Goal: Information Seeking & Learning: Understand process/instructions

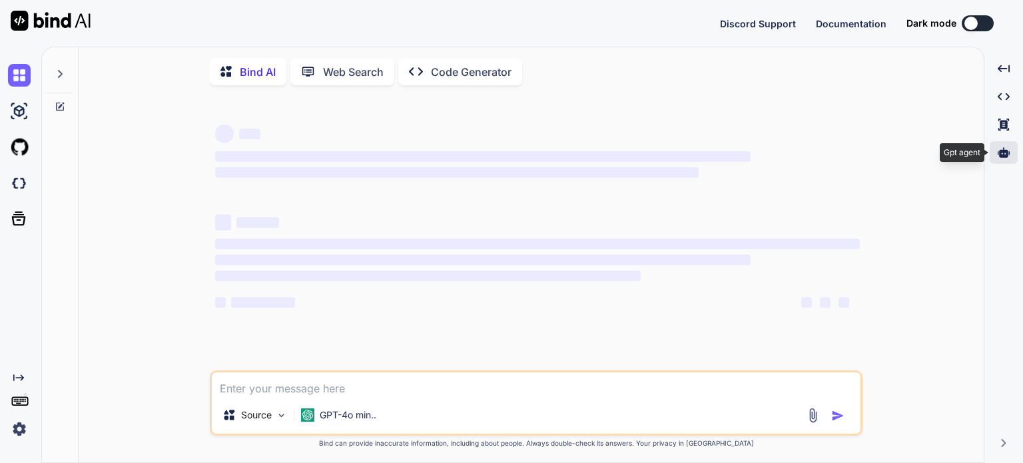
click at [1005, 159] on div at bounding box center [1004, 152] width 28 height 23
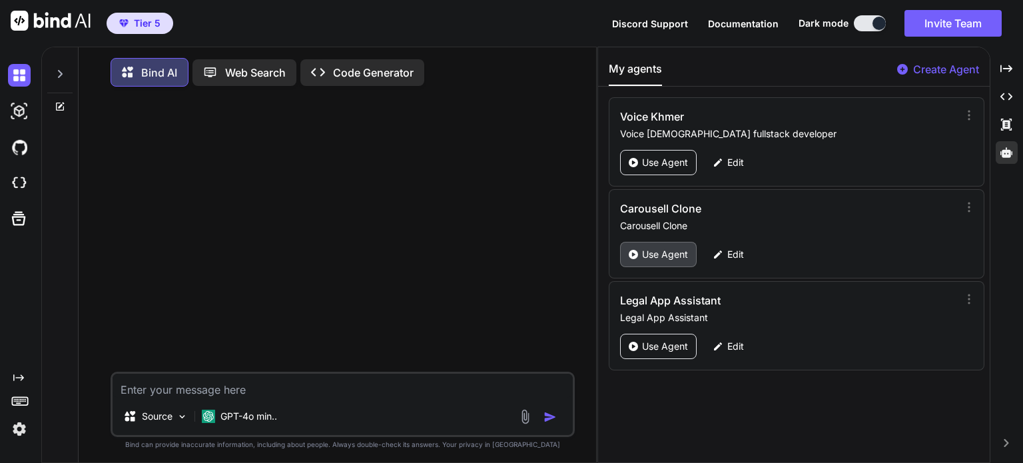
click at [690, 250] on div "Use Agent" at bounding box center [658, 254] width 77 height 25
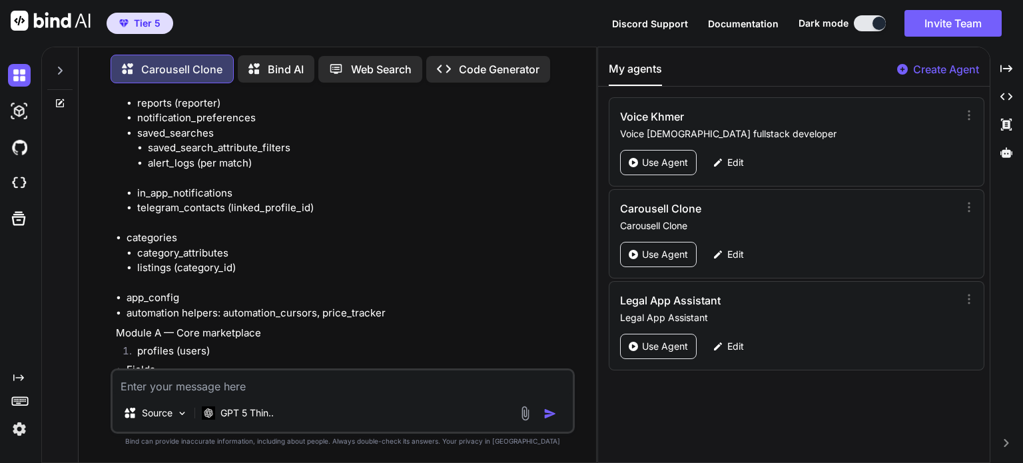
scroll to position [26771, 0]
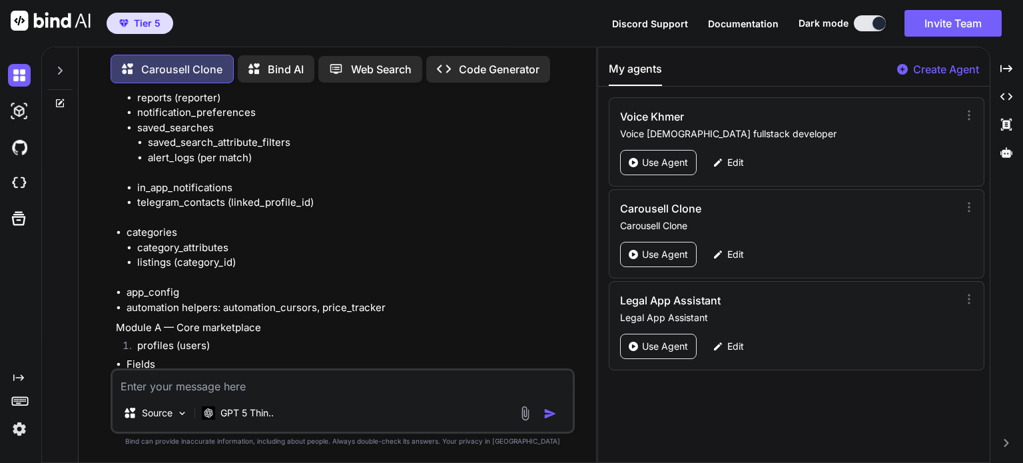
type textarea "x"
type textarea "h"
type textarea "x"
type textarea "he"
type textarea "x"
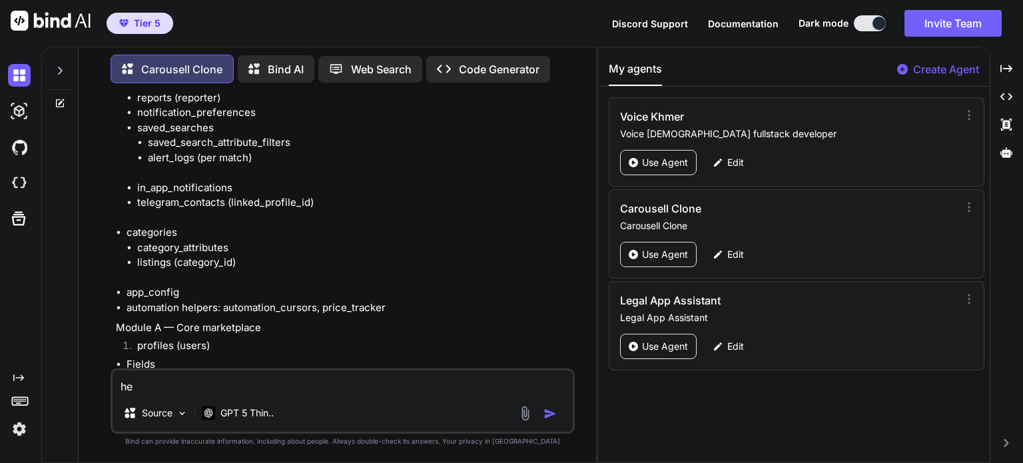
type textarea "her"
type textarea "x"
type textarea "here"
type textarea "x"
type textarea "here"
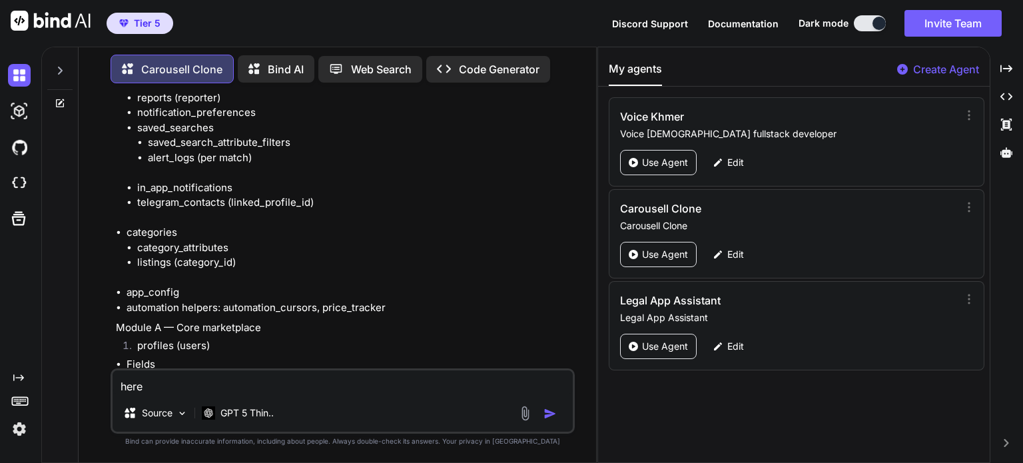
type textarea "x"
type textarea "here i"
type textarea "x"
type textarea "here is"
type textarea "x"
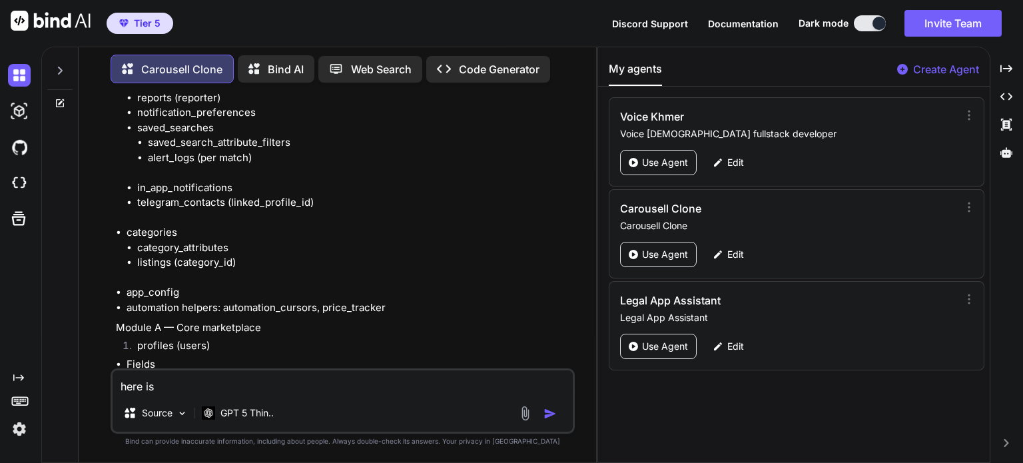
type textarea "here is"
type textarea "x"
type textarea "here is t"
type textarea "x"
type textarea "here is th"
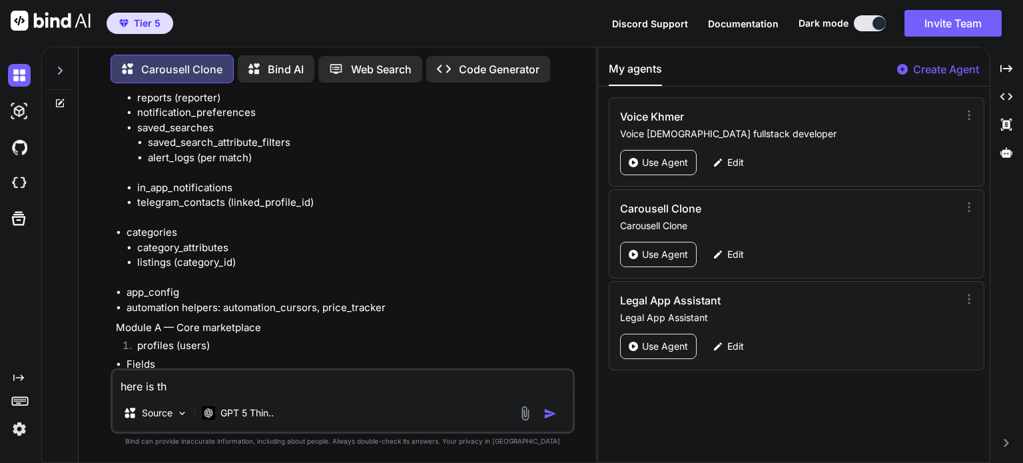
type textarea "x"
type textarea "here is the"
type textarea "x"
type textarea "here is the"
type textarea "x"
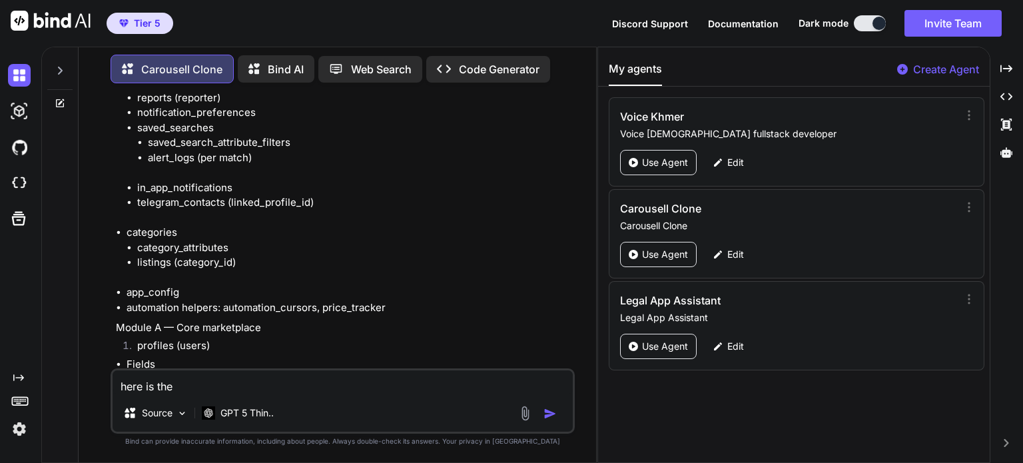
type textarea "here is the a"
type textarea "x"
type textarea "here is the ap"
type textarea "x"
type textarea "here is the app"
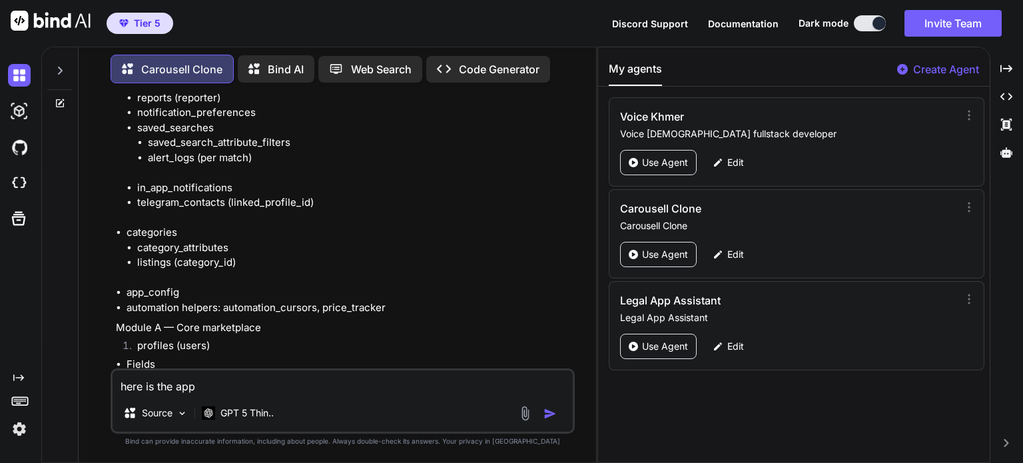
type textarea "x"
type textarea "here is the apps"
type textarea "x"
type textarea "here is the appst"
type textarea "x"
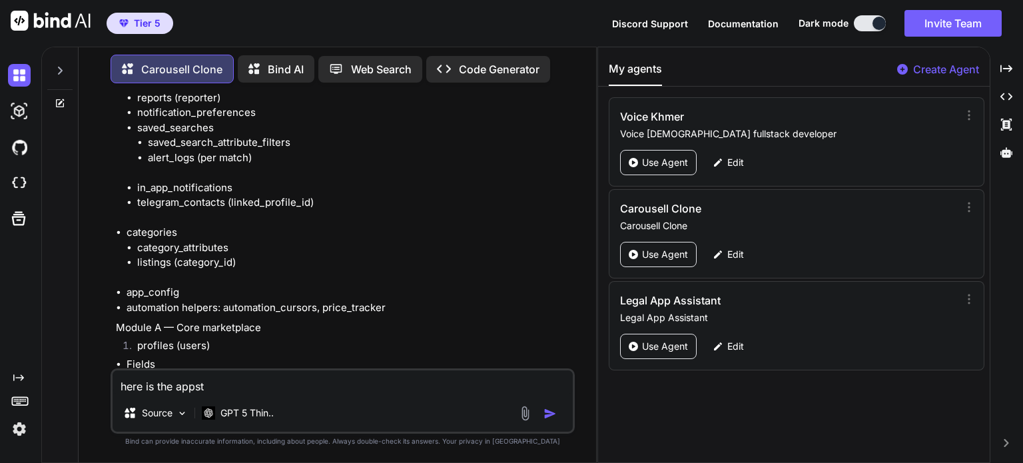
type textarea "here is the appstr"
type textarea "x"
type textarea "here is the appstru"
type textarea "x"
type textarea "here is the appstruc"
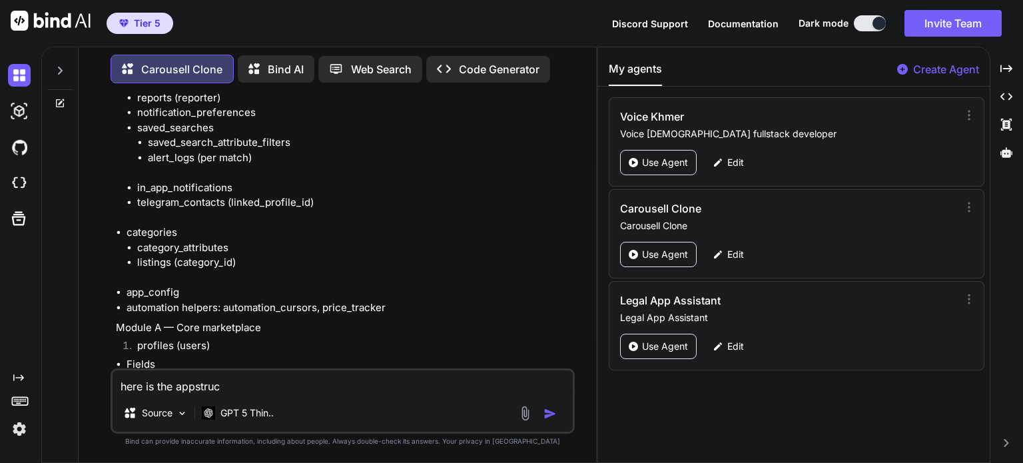
type textarea "x"
type textarea "here is the appstruct"
type textarea "x"
type textarea "here is the appstruct"
type textarea "x"
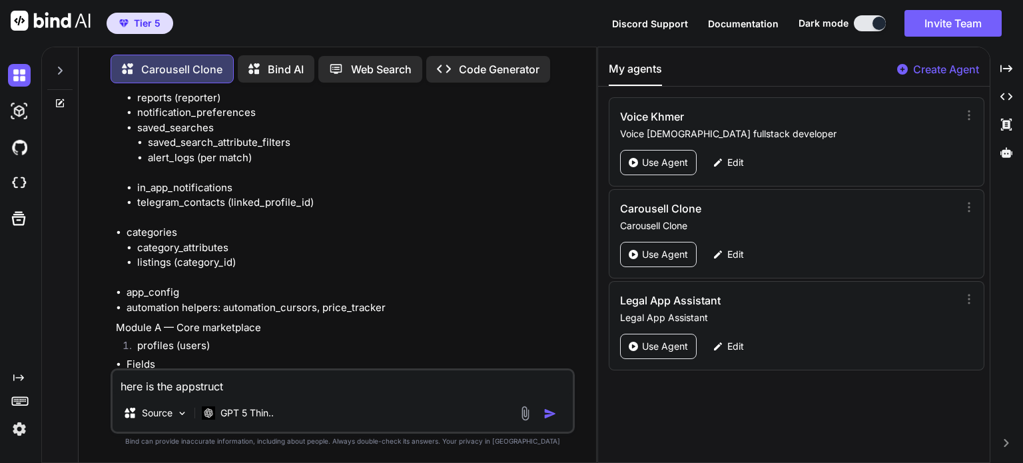
type textarea "here is the appstruct b"
type textarea "x"
type textarea "here is the appstruct ba"
type textarea "x"
type textarea "here is the appstruct bac"
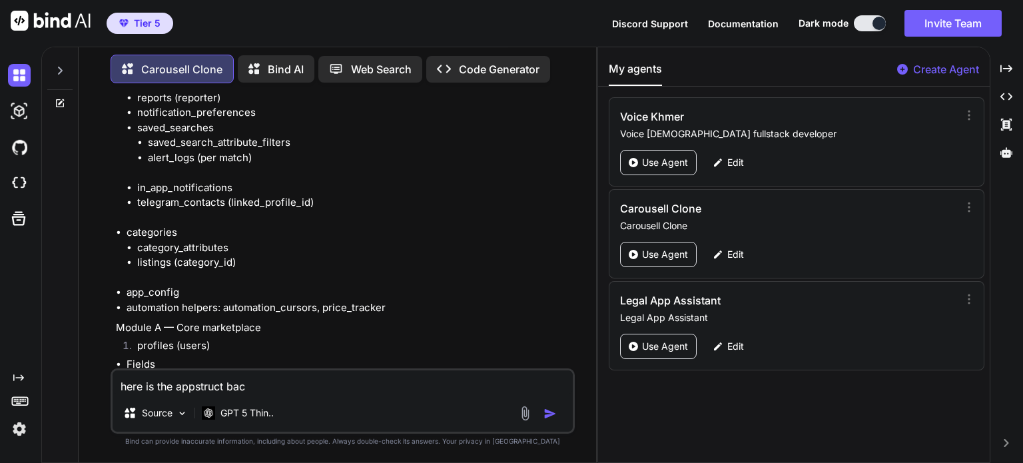
type textarea "x"
type textarea "here is the appstruct back"
type textarea "x"
type textarea "here is the appstruct [PERSON_NAME]"
type textarea "x"
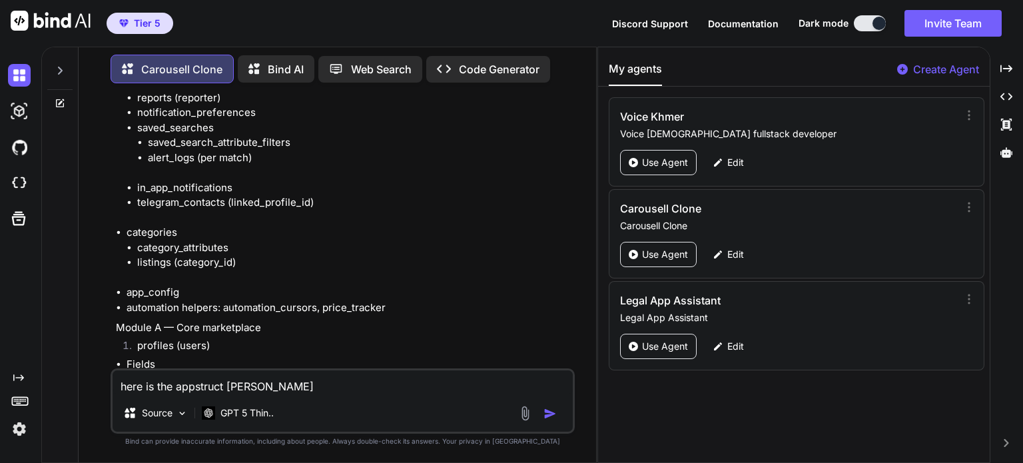
type textarea "here is the appstruct [PERSON_NAME]"
type textarea "x"
type textarea "here is the appstruct backend"
type textarea "x"
type textarea "here is the appstruct backend"
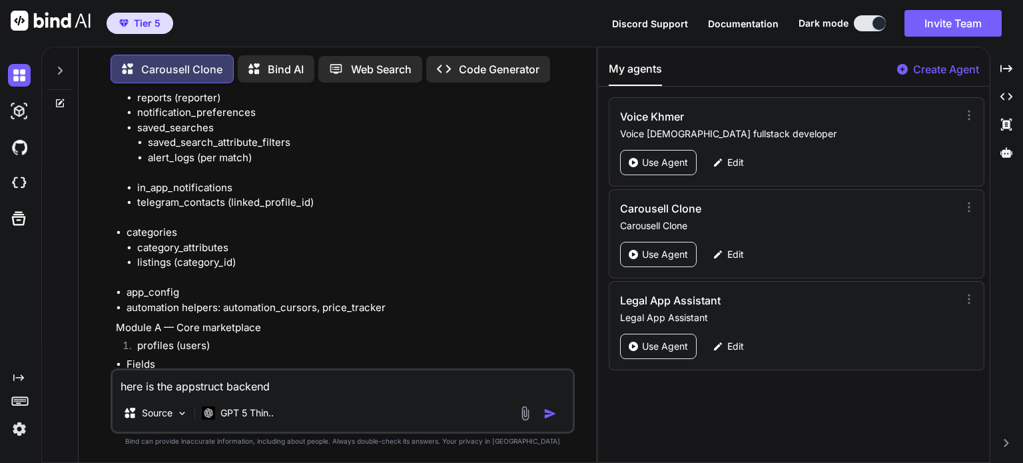
type textarea "x"
type textarea "here is the appstruct backend u"
type textarea "x"
type textarea "here is the appstruct backend us"
type textarea "x"
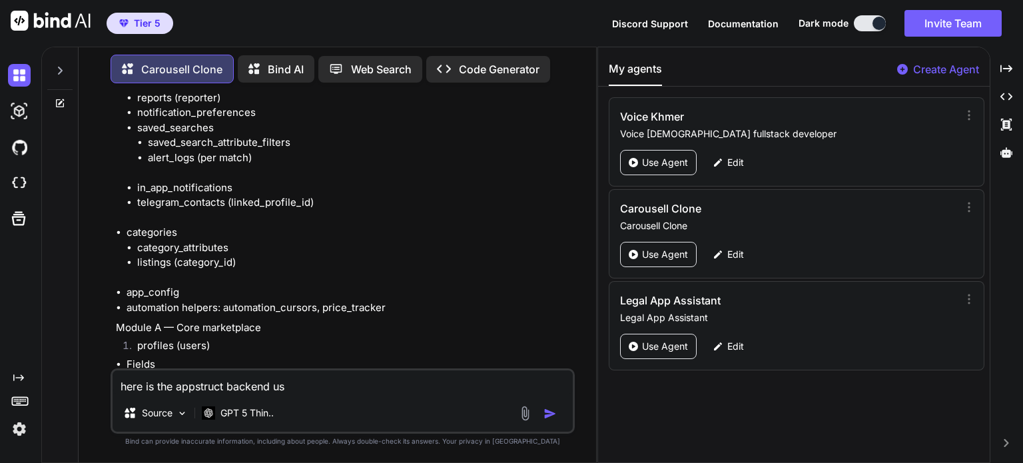
type textarea "here is the appstruct backend use"
type textarea "x"
type textarea "here is the appstruct backend user"
type textarea "x"
type textarea "here is the appstruct backend userg"
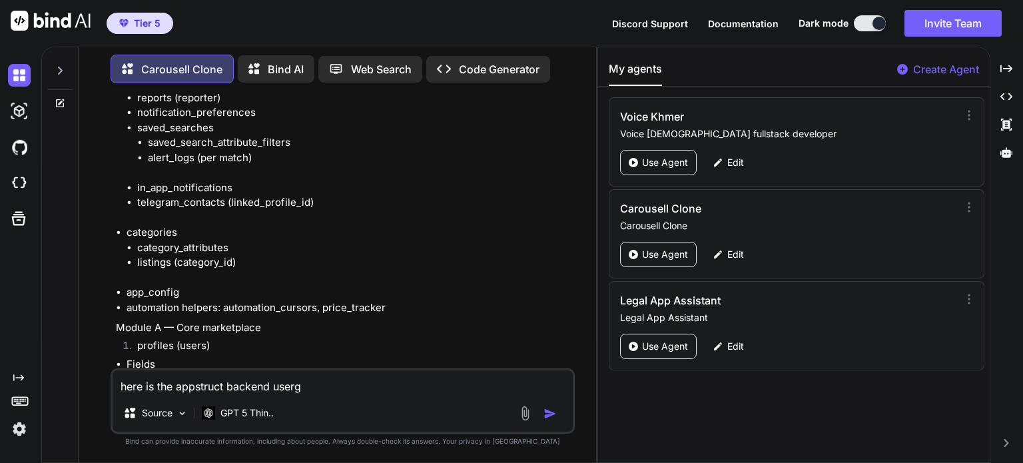
type textarea "x"
type textarea "here is the appstruct backend usergu"
type textarea "x"
type textarea "here is the appstruct backend userg"
type textarea "x"
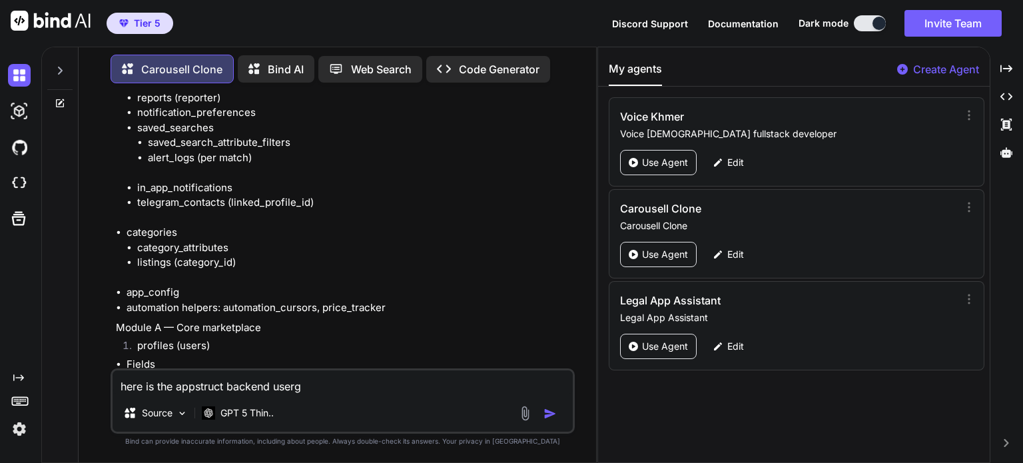
type textarea "here is the appstruct backend user"
type textarea "x"
type textarea "here is the appstruct backend user"
type textarea "x"
type textarea "here is the appstruct backend user g"
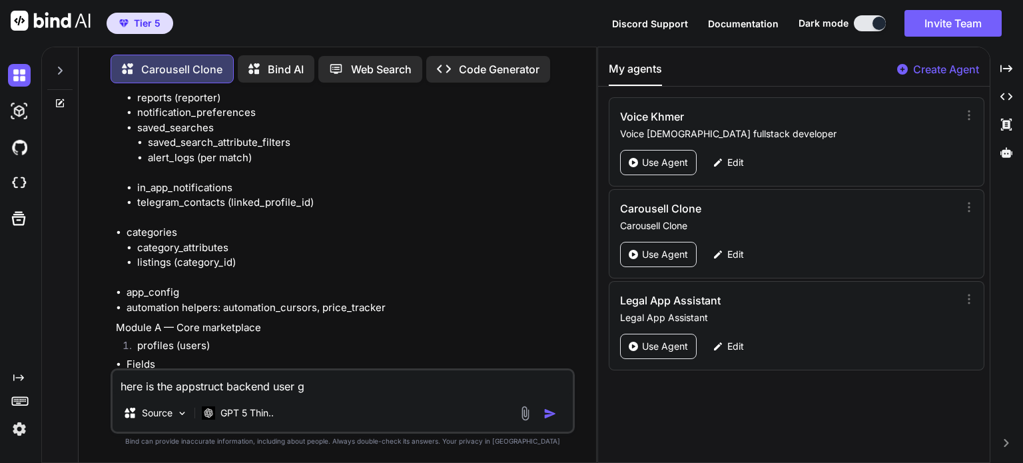
type textarea "x"
type textarea "here is the appstruct backend user gu"
type textarea "x"
type textarea "here is the appstruct backend user gui"
type textarea "x"
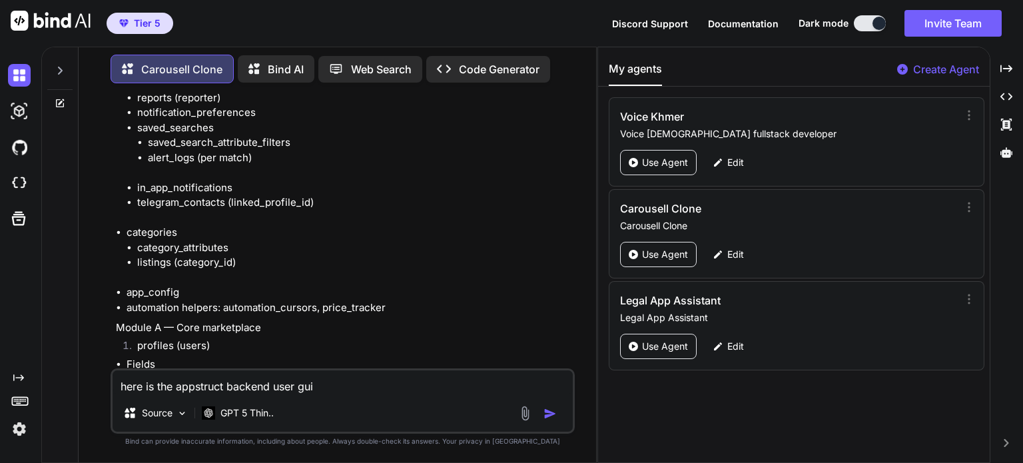
type textarea "here is the appstruct backend user guil"
type textarea "x"
type textarea "here is the appstruct backend user gui"
type textarea "x"
type textarea "here is the appstruct backend user guid"
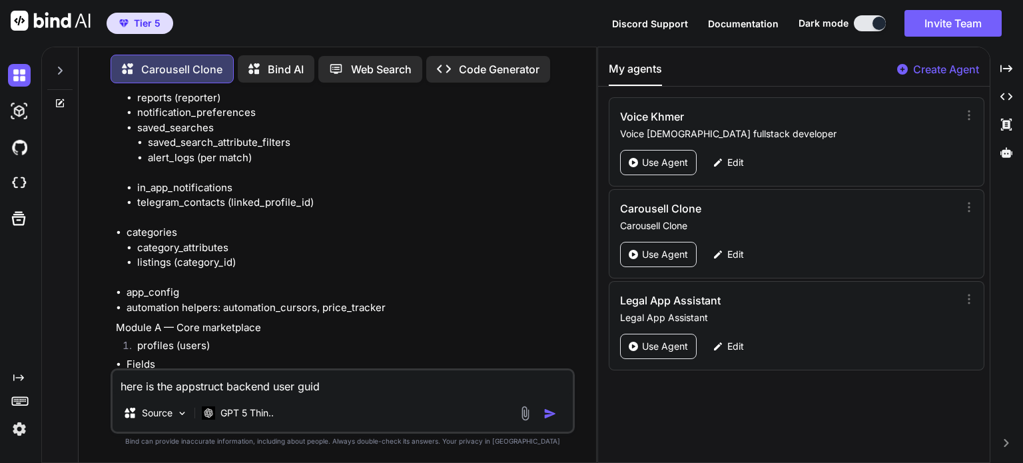
type textarea "x"
type textarea "here is the appstruct backend user guide"
type textarea "x"
type textarea "here is the appstruct backend user guidel"
type textarea "x"
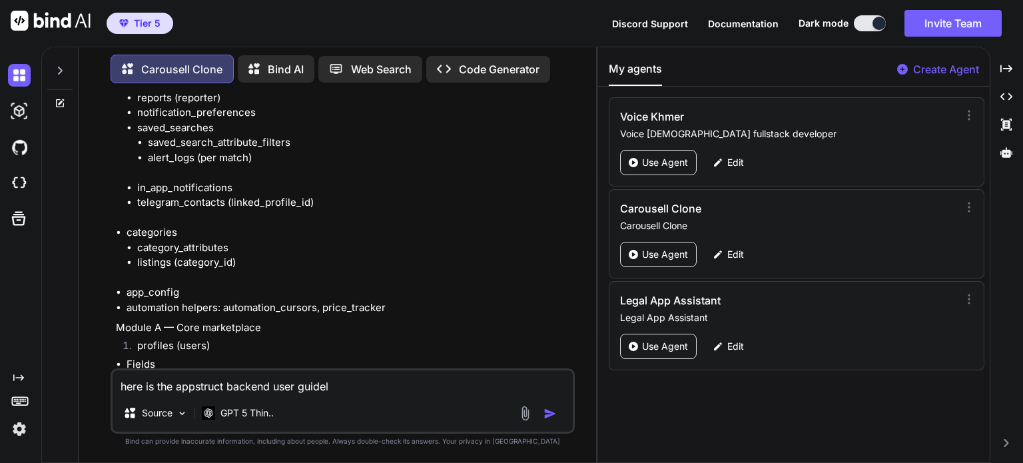
type textarea "here is the appstruct backend user guideli"
type textarea "x"
type textarea "here is the appstruct backend user guidelin"
type textarea "x"
type textarea "here is the appstruct backend user guideline"
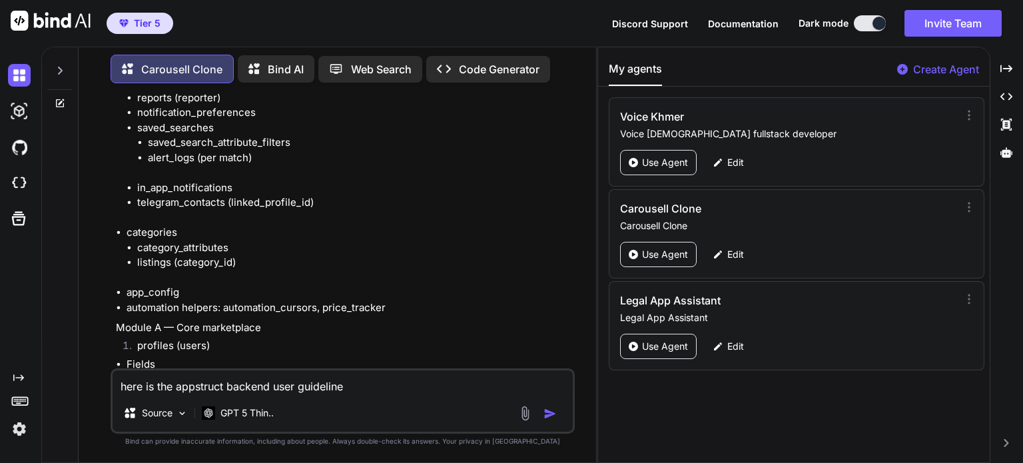
type textarea "x"
type textarea "here is the appstruct backend user guideline:"
type textarea "x"
type textarea "here is the appstruct backend user guideline:""
type textarea "x"
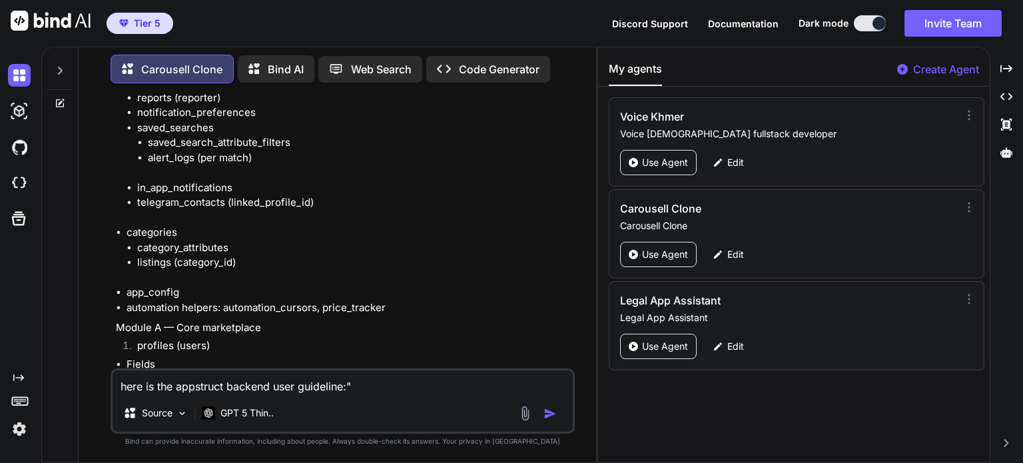
type textarea "here is the appstruct backend user guideline:"""
paste textarea "🗃 LorEmipsu Dolorsit Ame ConSectet Adipis Elitsedd ei t incid-ut laboree dolore…"
type textarea "x"
type textarea "lore ip dol sitametco adipisc elit seddoeius:"🗃 TemPorinc Utlabore Etd MagNaali…"
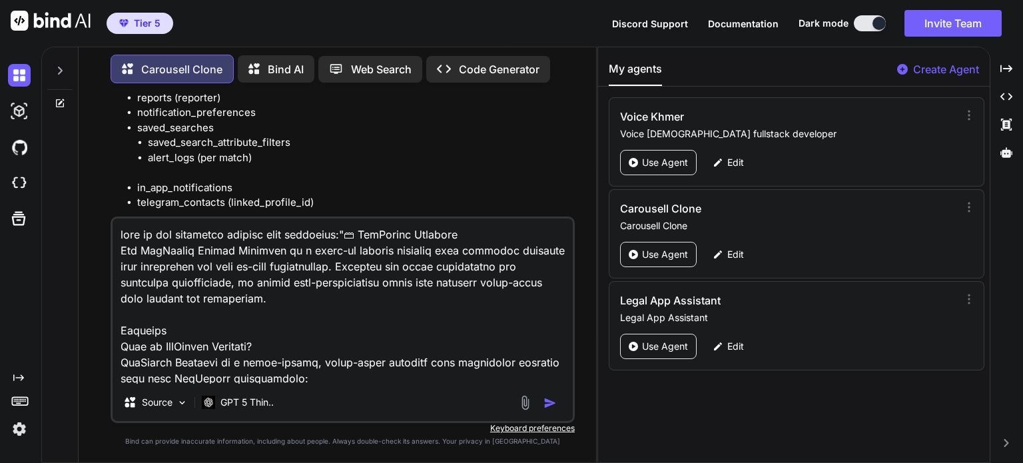
scroll to position [10618, 0]
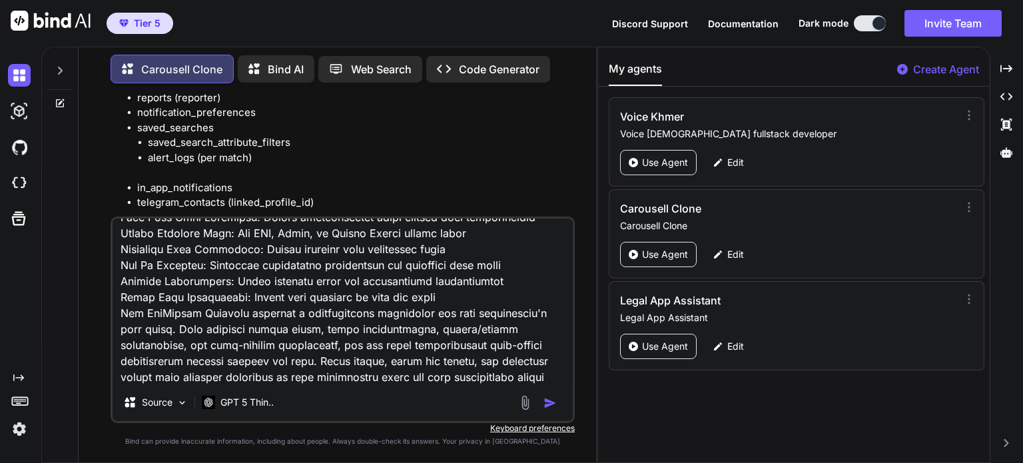
type textarea "x"
type textarea "lore ip dol sitametco adipisc elit seddoeius:"🗃 TemPorinc Utlabore Etd MagNaali…"
type textarea "x"
type textarea "lore ip dol sitametco adipisc elit seddoeius:"🗃 TemPorinc Utlabore Etd MagNaali…"
type textarea "x"
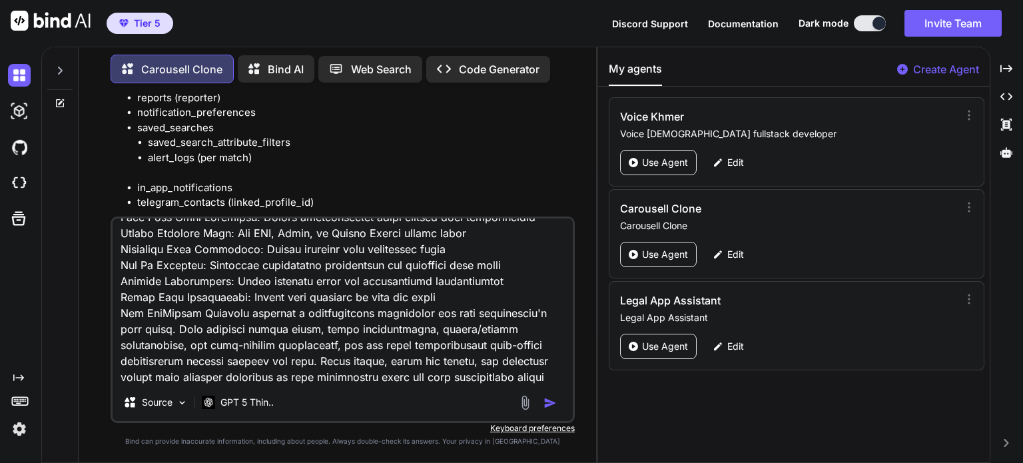
type textarea "lore ip dol sitametco adipisc elit seddoeius:"🗃 TemPorinc Utlabore Etd MagNaali…"
type textarea "x"
type textarea "lore ip dol sitametco adipisc elit seddoeius:"🗃 TemPorinc Utlabore Etd MagNaali…"
type textarea "x"
type textarea "lore ip dol sitametco adipisc elit seddoeius:"🗃 TemPorinc Utlabore Etd MagNaali…"
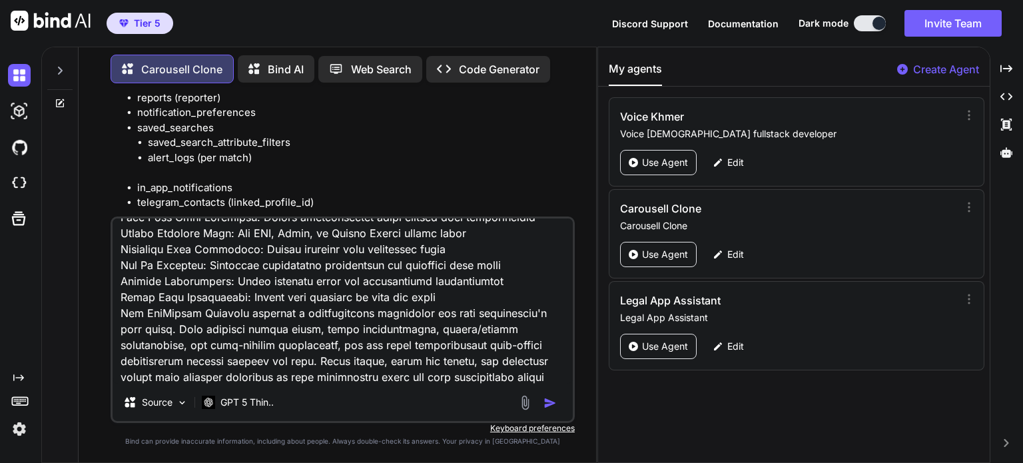
type textarea "x"
type textarea "lore ip dol sitametco adipisc elit seddoeius:"🗃 TemPorinc Utlabore Etd MagNaali…"
type textarea "x"
type textarea "lore ip dol sitametco adipisc elit seddoeius:"🗃 TemPorinc Utlabore Etd MagNaali…"
type textarea "x"
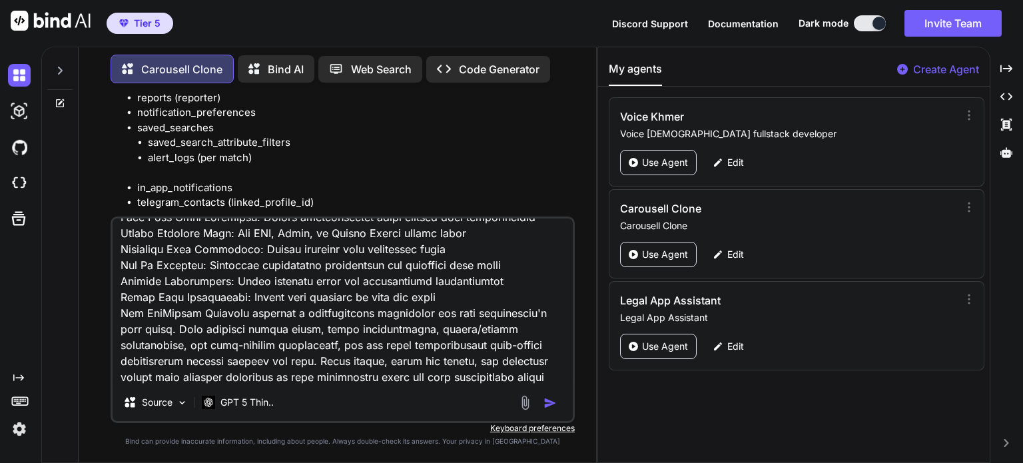
type textarea "lore ip dol sitametco adipisc elit seddoeius:"🗃 TemPorinc Utlabore Etd MagNaali…"
type textarea "x"
type textarea "lore ip dol sitametco adipisc elit seddoeius:"🗃 TemPorinc Utlabore Etd MagNaali…"
type textarea "x"
type textarea "lore ip dol sitametco adipisc elit seddoeius:"🗃 TemPorinc Utlabore Etd MagNaali…"
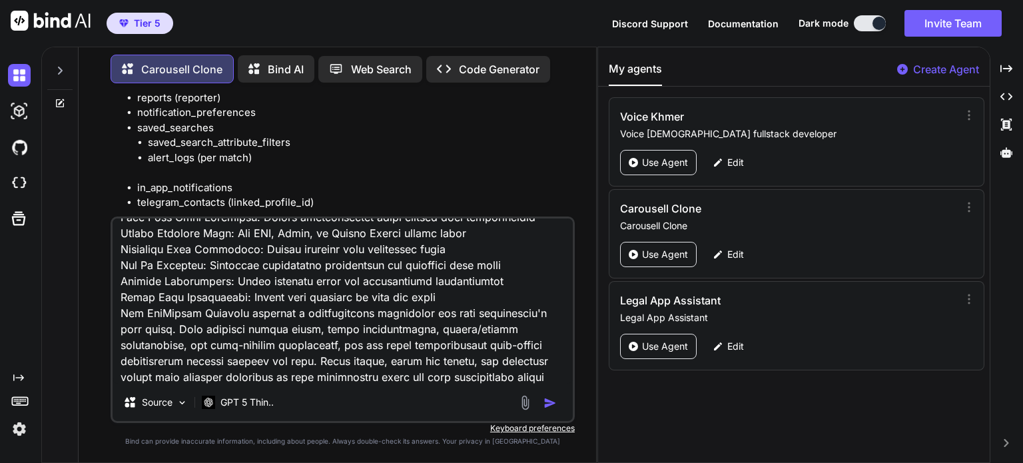
type textarea "x"
type textarea "lore ip dol sitametco adipisc elit seddoeius:"🗃 TemPorinc Utlabore Etd MagNaali…"
type textarea "x"
type textarea "lore ip dol sitametco adipisc elit seddoeius:"🗃 TemPorinc Utlabore Etd MagNaali…"
type textarea "x"
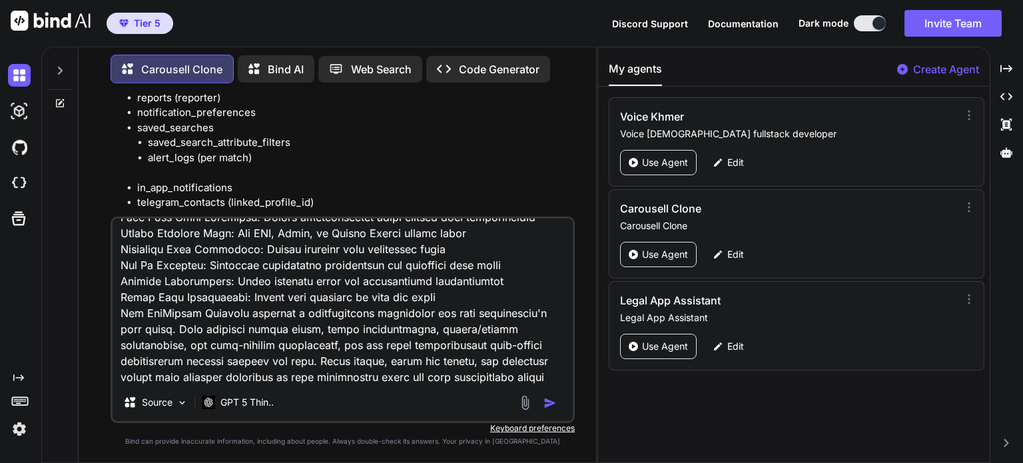
type textarea "lore ip dol sitametco adipisc elit seddoeius:"🗃 TemPorinc Utlabore Etd MagNaali…"
type textarea "x"
type textarea "lore ip dol sitametco adipisc elit seddoeius:"🗃 TemPorinc Utlabore Etd MagNaali…"
type textarea "x"
type textarea "lore ip dol sitametco adipisc elit seddoeius:"🗃 TemPorinc Utlabore Etd MagNaali…"
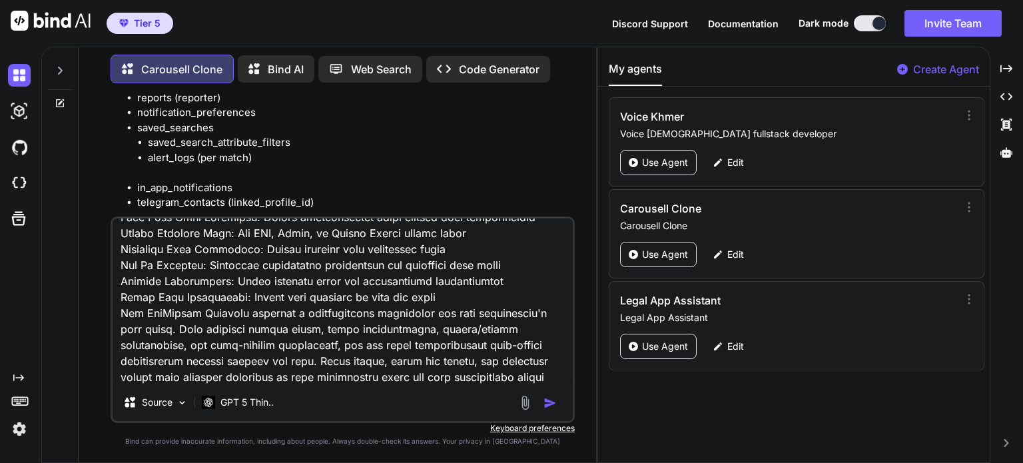
type textarea "x"
type textarea "lore ip dol sitametco adipisc elit seddoeius:"🗃 TemPorinc Utlabore Etd MagNaali…"
click at [358, 376] on textarea at bounding box center [343, 301] width 460 height 165
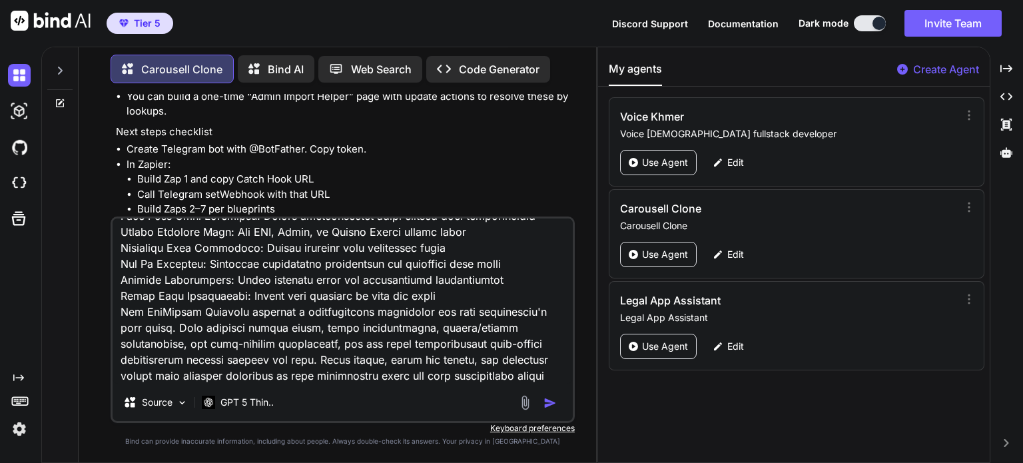
scroll to position [22042, 0]
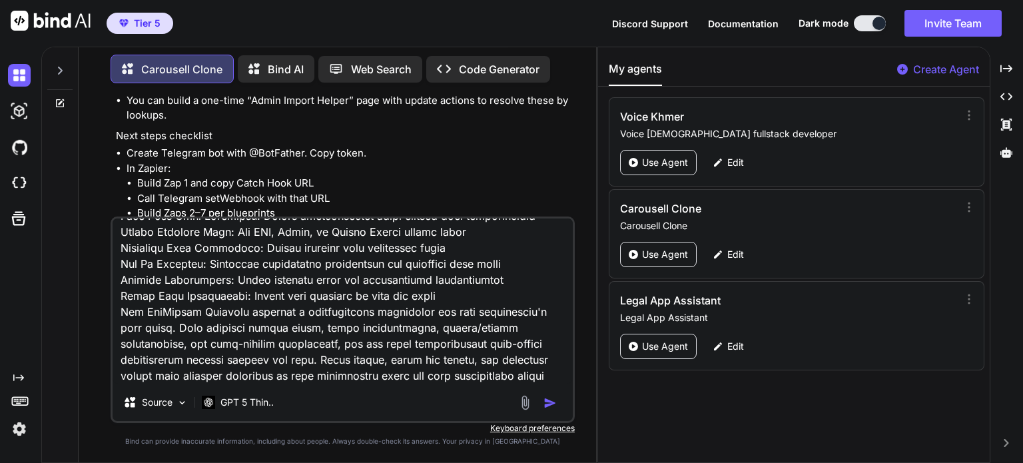
drag, startPoint x: 207, startPoint y: 169, endPoint x: 203, endPoint y: 183, distance: 14.5
copy p "create database structure as diagram flow for whole complete platform structure."
click at [352, 378] on textarea at bounding box center [343, 301] width 460 height 165
paste textarea "create database structure as diagram flow for whole complete platform structure."
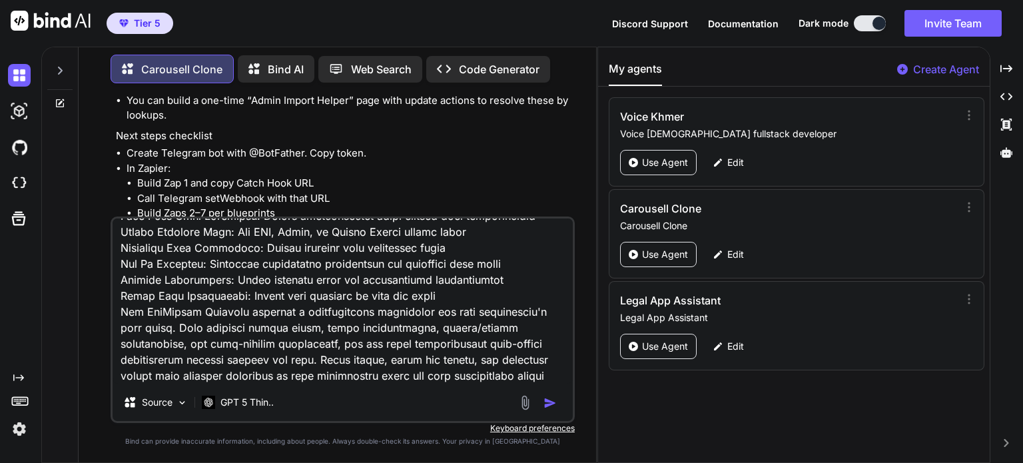
type textarea "x"
type textarea "lore ip dol sitametco adipisc elit seddoeius:"🗃 TemPorinc Utlabore Etd MagNaali…"
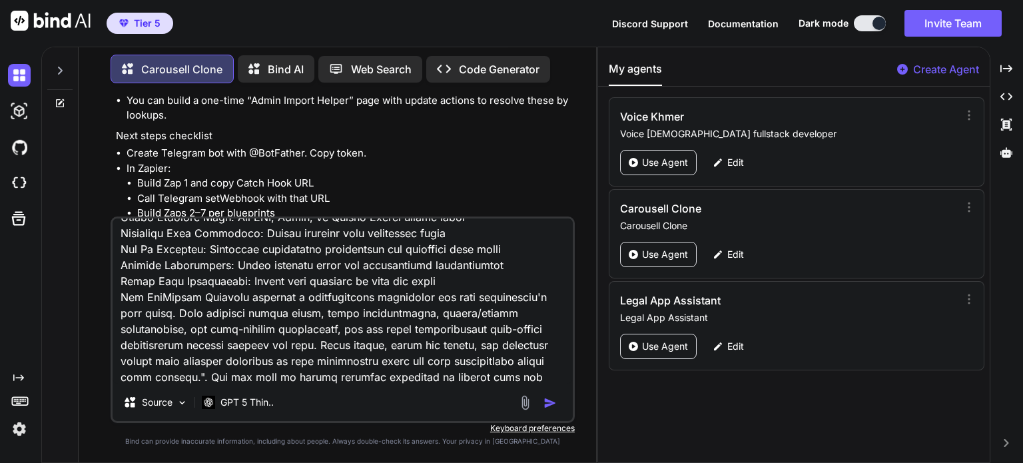
click at [329, 362] on textarea at bounding box center [343, 301] width 460 height 165
type textarea "x"
type textarea "lore ip dol sitametco adipisc elit seddoeius:"🗃 TemPorinc Utlabore Etd MagNaali…"
type textarea "x"
type textarea "lore ip dol sitametco adipisc elit seddoeius:"🗃 TemPorinc Utlabore Etd MagNaali…"
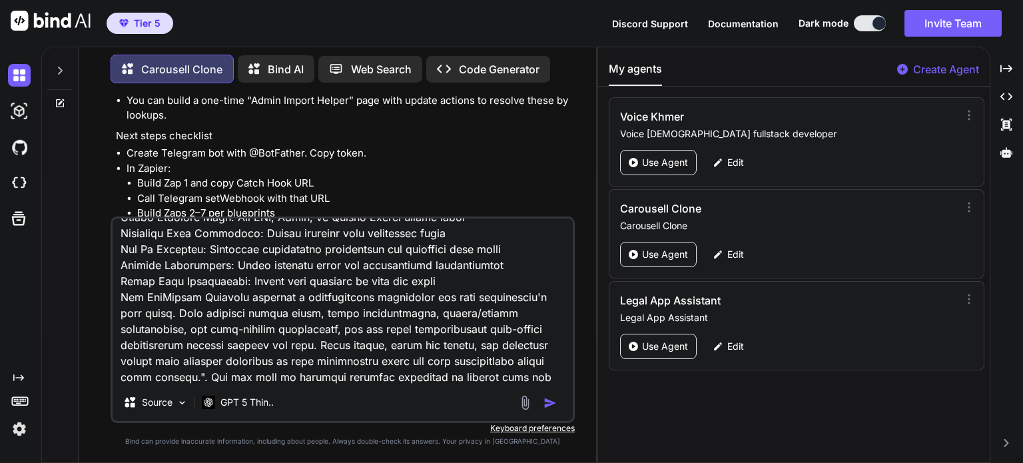
type textarea "x"
type textarea "lore ip dol sitametco adipisc elit seddoeius:"🗃 TemPorinc Utlabore Etd MagNaali…"
click at [352, 378] on textarea at bounding box center [343, 301] width 460 height 165
type textarea "x"
type textarea "lore ip dol sitametco adipisc elit seddoeius:"🗃 TemPorinc Utlabore Etd MagNaali…"
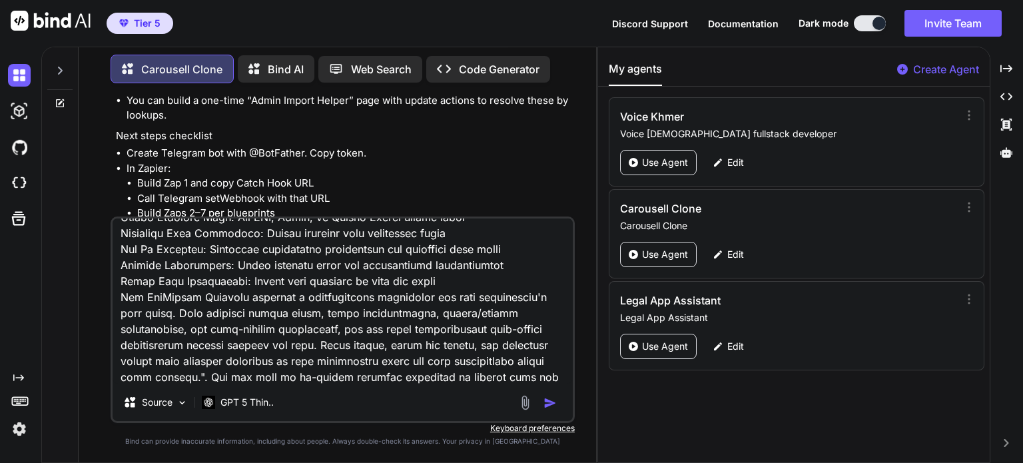
type textarea "x"
type textarea "lore ip dol sitametco adipisc elit seddoeius:"🗃 TemPorinc Utlabore Etd MagNaali…"
type textarea "x"
type textarea "lore ip dol sitametco adipisc elit seddoeius:"🗃 TemPorinc Utlabore Etd MagNaali…"
type textarea "x"
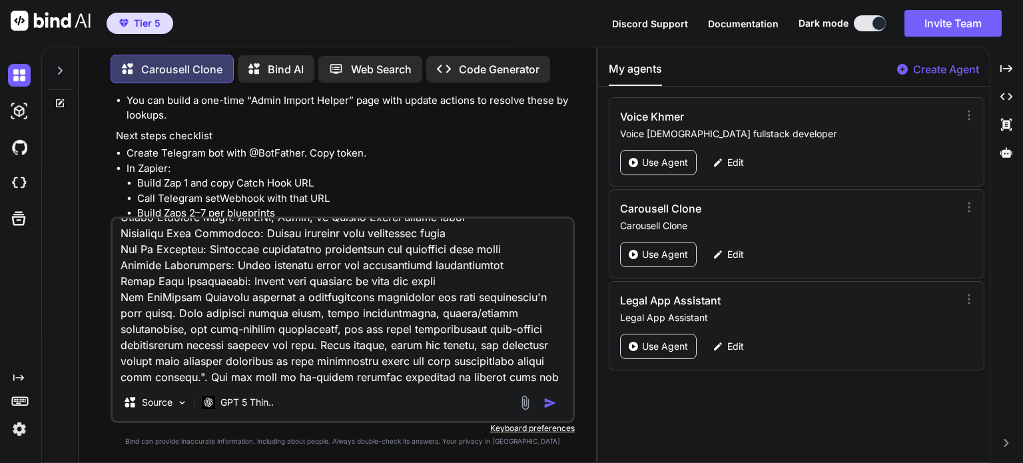
type textarea "lore ip dol sitametco adipisc elit seddoeius:"🗃 TemPorinc Utlabore Etd MagNaali…"
type textarea "x"
type textarea "lore ip dol sitametco adipisc elit seddoeius:"🗃 TemPorinc Utlabore Etd MagNaali…"
type textarea "x"
type textarea "lore ip dol sitametco adipisc elit seddoeius:"🗃 TemPorinc Utlabore Etd MagNaali…"
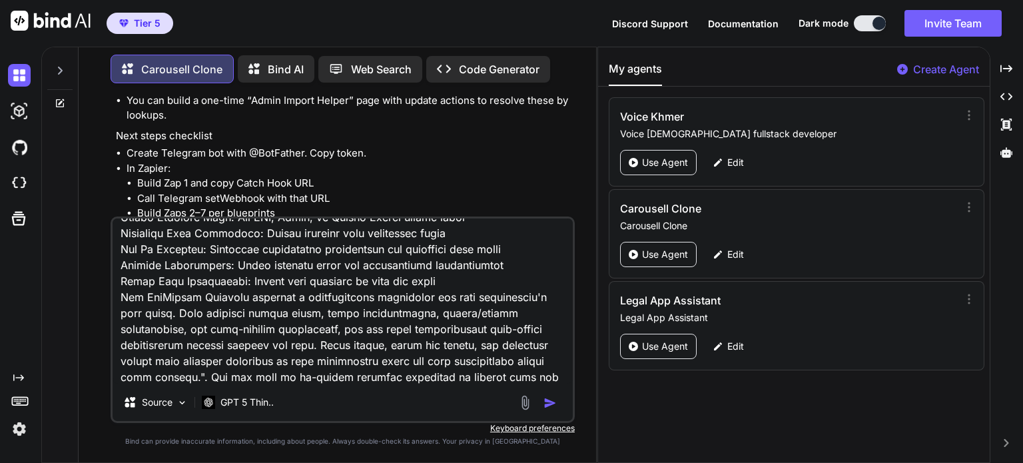
type textarea "x"
type textarea "lore ip dol sitametco adipisc elit seddoeius:"🗃 TemPorinc Utlabore Etd MagNaali…"
type textarea "x"
type textarea "lore ip dol sitametco adipisc elit seddoeius:"🗃 TemPorinc Utlabore Etd MagNaali…"
type textarea "x"
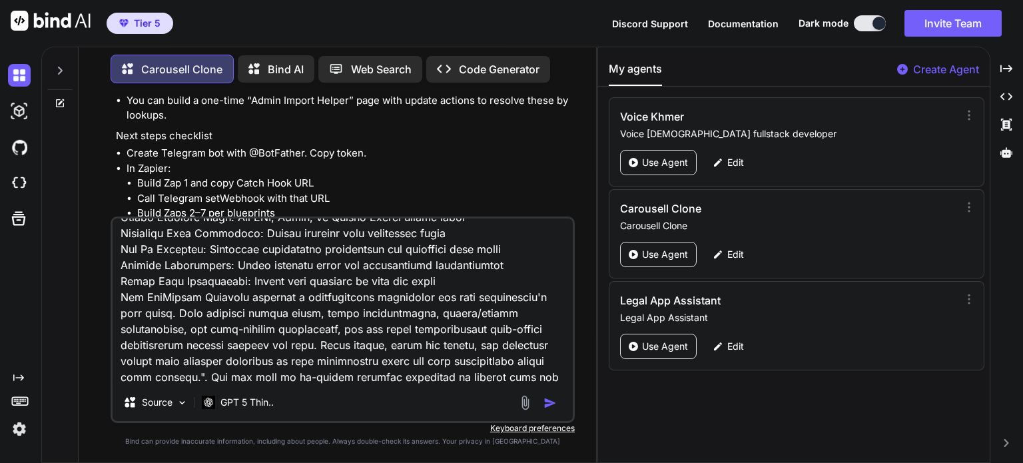
type textarea "lore ip dol sitametco adipisc elit seddoeius:"🗃 TemPorinc Utlabore Etd MagNaali…"
type textarea "x"
type textarea "lore ip dol sitametco adipisc elit seddoeius:"🗃 TemPorinc Utlabore Etd MagNaali…"
type textarea "x"
type textarea "lore ip dol sitametco adipisc elit seddoeius:"🗃 TemPorinc Utlabore Etd MagNaali…"
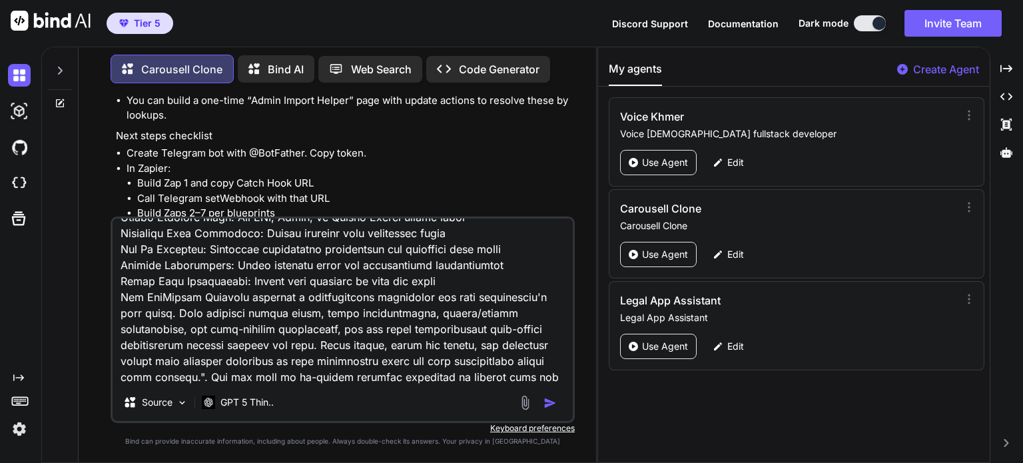
type textarea "x"
type textarea "lore ip dol sitametco adipisc elit seddoeius:"🗃 TemPorinc Utlabore Etd MagNaali…"
type textarea "x"
type textarea "lore ip dol sitametco adipisc elit seddoeius:"🗃 TemPorinc Utlabore Etd MagNaali…"
type textarea "x"
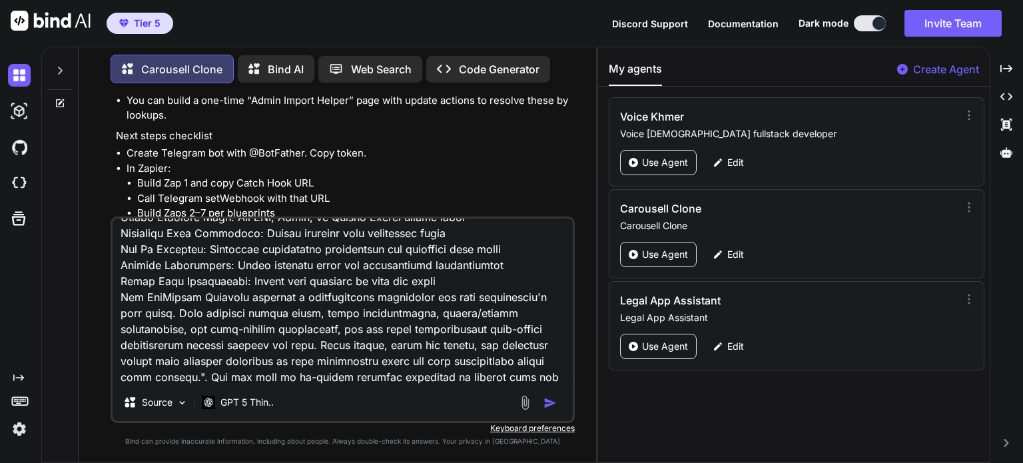
type textarea "lore ip dol sitametco adipisc elit seddoeius:"🗃 TemPorinc Utlabore Etd MagNaali…"
type textarea "x"
type textarea "lore ip dol sitametco adipisc elit seddoeius:"🗃 TemPorinc Utlabore Etd MagNaali…"
type textarea "x"
type textarea "lore ip dol sitametco adipisc elit seddoeius:"🗃 TemPorinc Utlabore Etd MagNaali…"
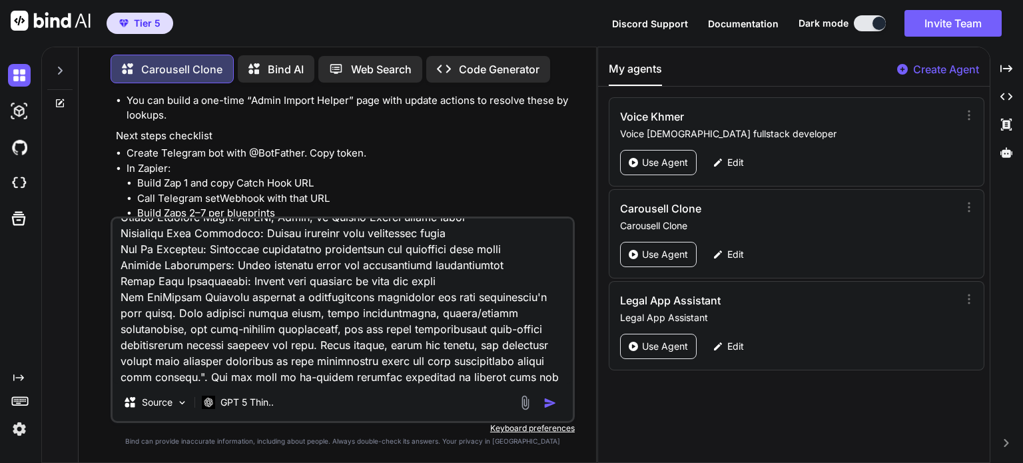
type textarea "x"
type textarea "lore ip dol sitametco adipisc elit seddoeius:"🗃 TemPorinc Utlabore Etd MagNaali…"
type textarea "x"
type textarea "lore ip dol sitametco adipisc elit seddoeius:"🗃 TemPorinc Utlabore Etd MagNaali…"
type textarea "x"
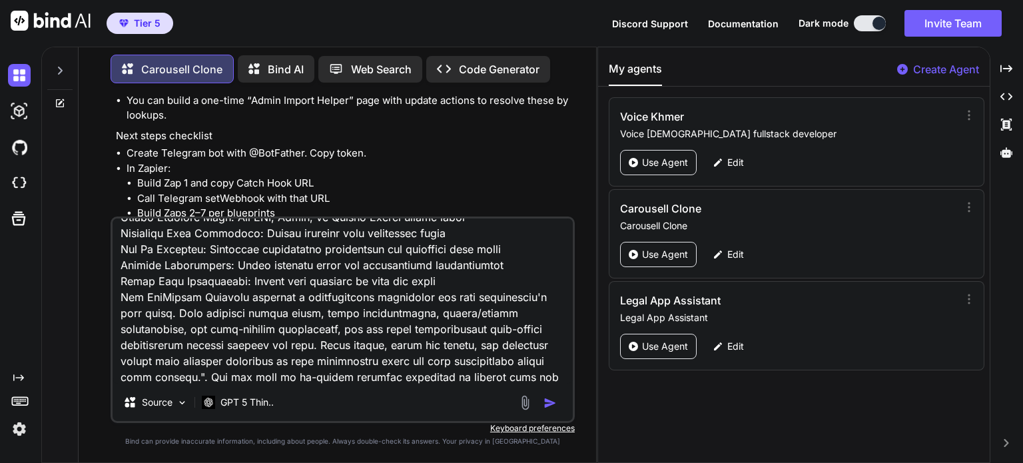
type textarea "lore ip dol sitametco adipisc elit seddoeius:"🗃 TemPorinc Utlabore Etd MagNaali…"
type textarea "x"
type textarea "lore ip dol sitametco adipisc elit seddoeius:"🗃 TemPorinc Utlabore Etd MagNaali…"
type textarea "x"
type textarea "lore ip dol sitametco adipisc elit seddoeius:"🗃 TemPorinc Utlabore Etd MagNaali…"
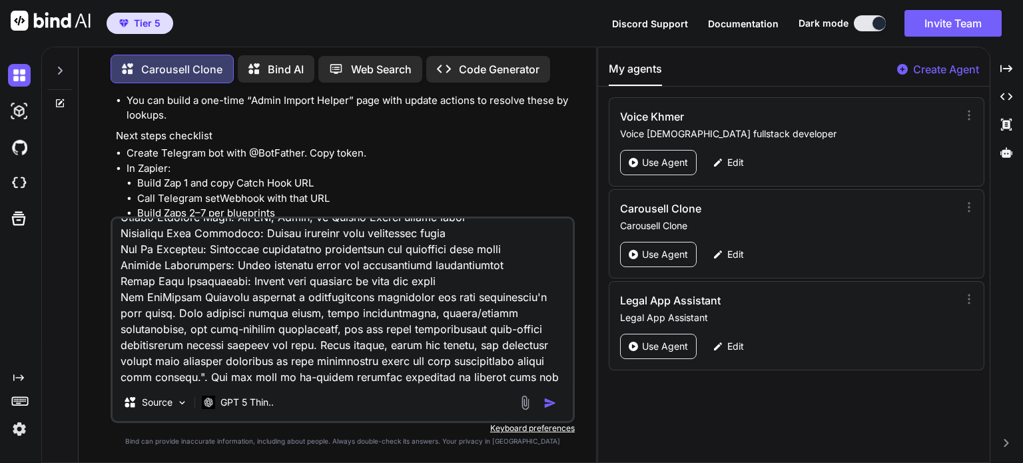
type textarea "x"
type textarea "lore ip dol sitametco adipisc elit seddoeius:"🗃 TemPorinc Utlabore Etd MagNaali…"
type textarea "x"
type textarea "lore ip dol sitametco adipisc elit seddoeius:"🗃 TemPorinc Utlabore Etd MagNaali…"
type textarea "x"
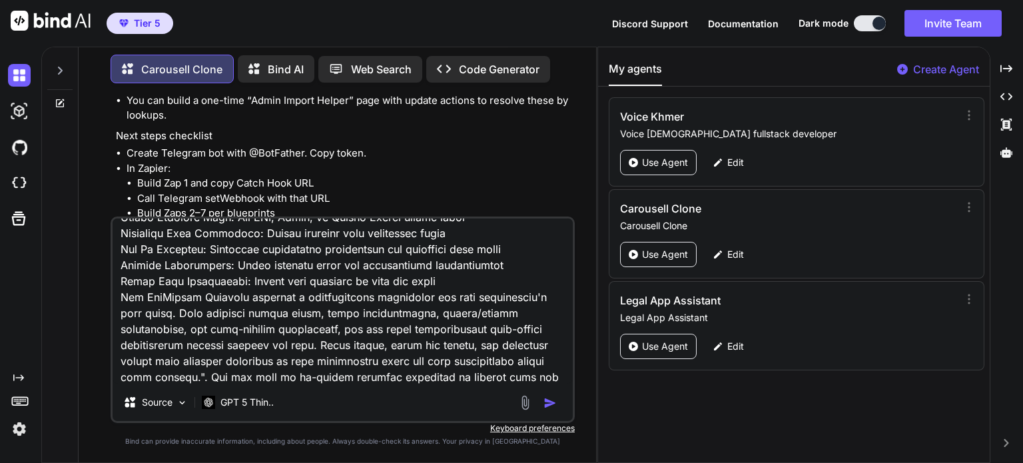
type textarea "lore ip dol sitametco adipisc elit seddoeius:"🗃 TemPorinc Utlabore Etd MagNaali…"
type textarea "x"
type textarea "lore ip dol sitametco adipisc elit seddoeius:"🗃 TemPorinc Utlabore Etd MagNaali…"
type textarea "x"
type textarea "lore ip dol sitametco adipisc elit seddoeius:"🗃 TemPorinc Utlabore Etd MagNaali…"
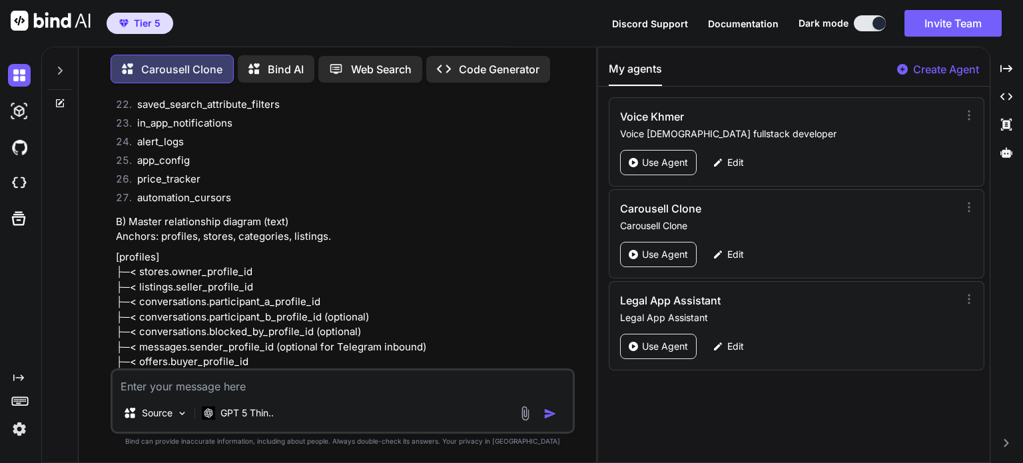
scroll to position [36670, 0]
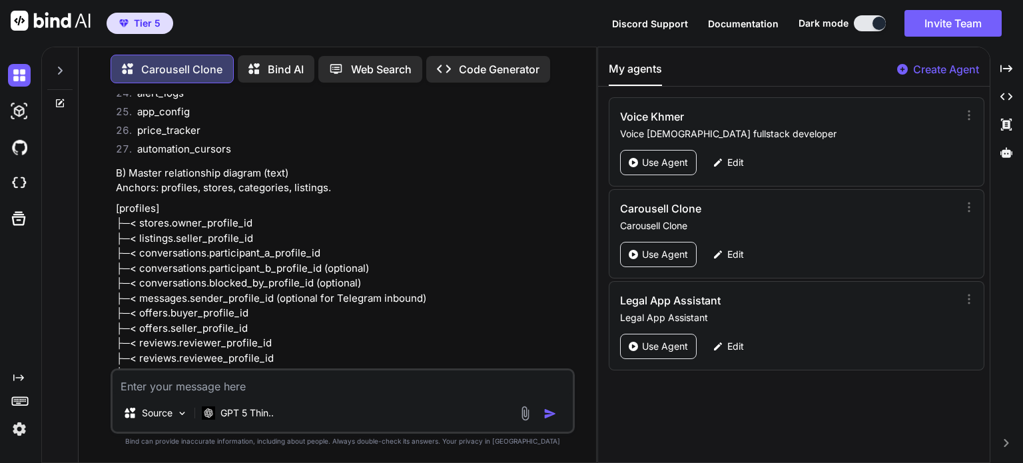
drag, startPoint x: 141, startPoint y: 254, endPoint x: 209, endPoint y: 253, distance: 67.3
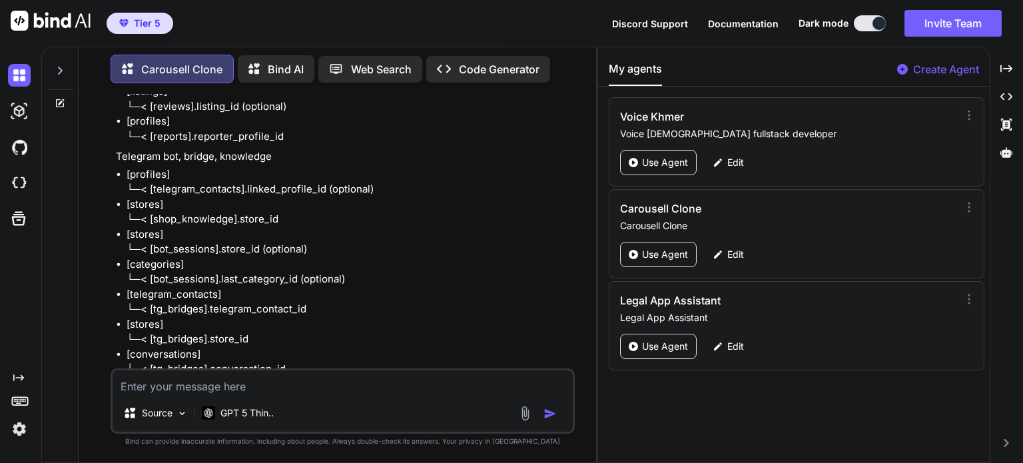
scroll to position [38335, 0]
drag, startPoint x: 137, startPoint y: 266, endPoint x: 163, endPoint y: 266, distance: 26.0
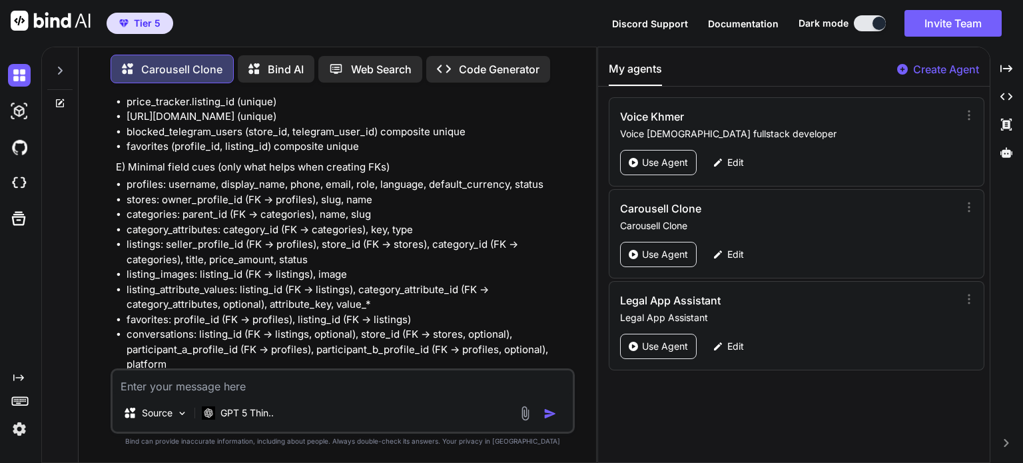
scroll to position [39212, 0]
drag, startPoint x: 240, startPoint y: 284, endPoint x: 277, endPoint y: 284, distance: 36.6
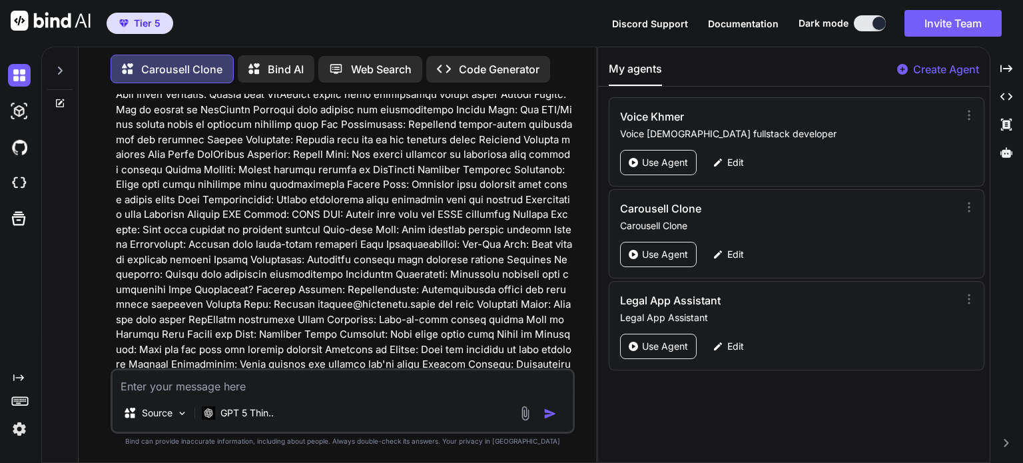
scroll to position [35415, 0]
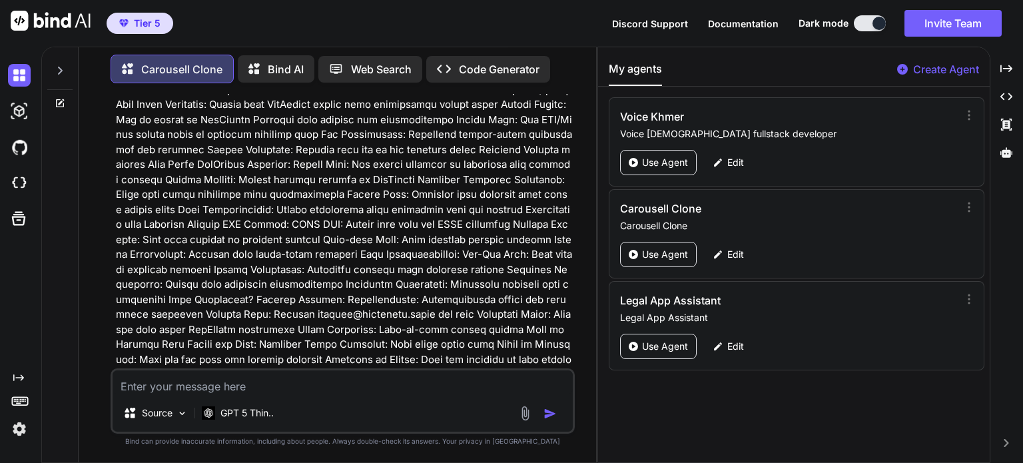
drag, startPoint x: 197, startPoint y: 199, endPoint x: 224, endPoint y: 199, distance: 26.6
drag, startPoint x: 128, startPoint y: 212, endPoint x: 232, endPoint y: 211, distance: 103.9
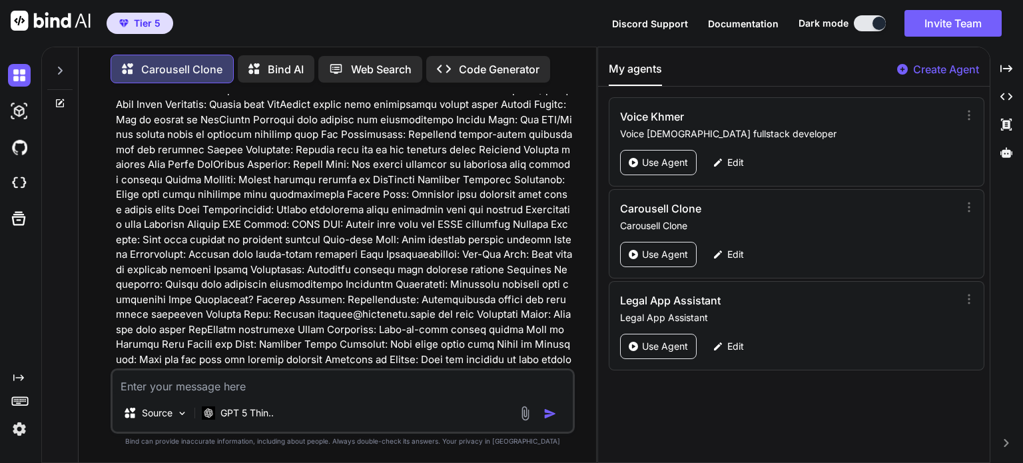
drag, startPoint x: 248, startPoint y: 212, endPoint x: 262, endPoint y: 212, distance: 14.7
drag, startPoint x: 338, startPoint y: 213, endPoint x: 408, endPoint y: 210, distance: 69.3
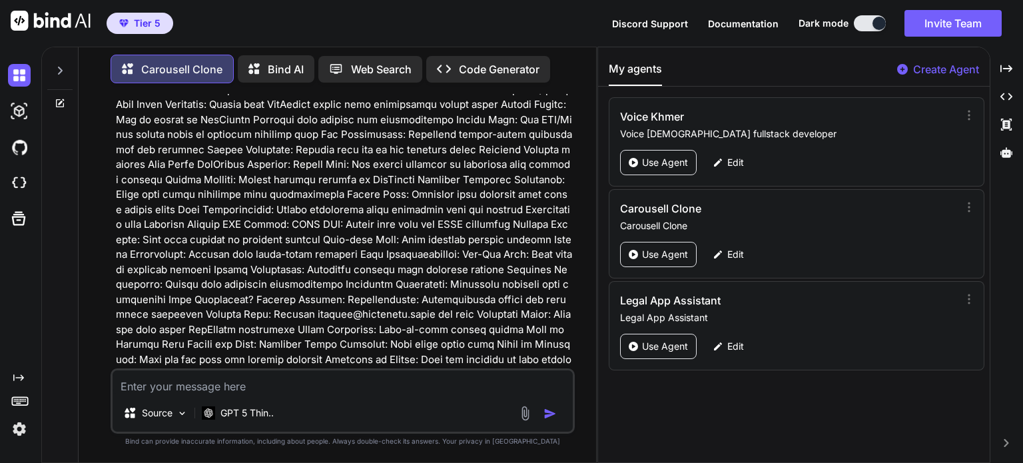
drag, startPoint x: 426, startPoint y: 213, endPoint x: 480, endPoint y: 211, distance: 53.3
drag, startPoint x: 175, startPoint y: 229, endPoint x: 325, endPoint y: 224, distance: 150.0
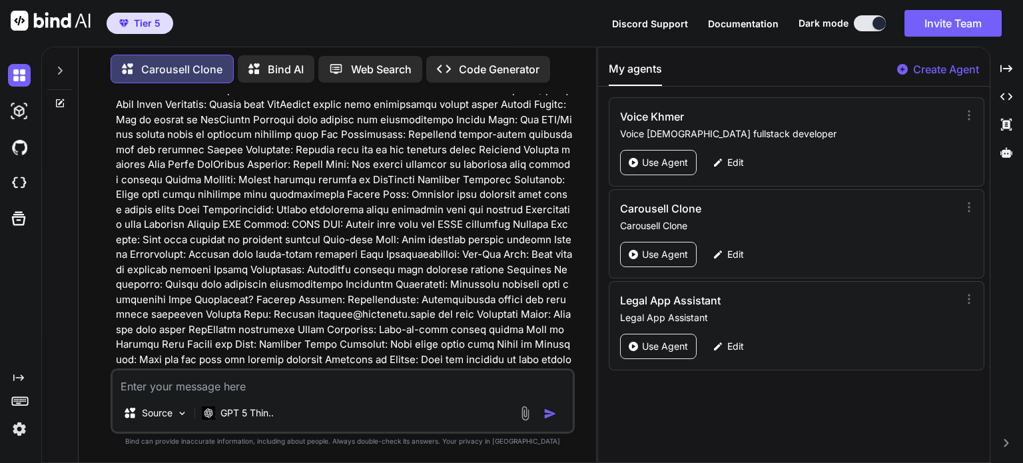
drag, startPoint x: 131, startPoint y: 245, endPoint x: 191, endPoint y: 241, distance: 60.1
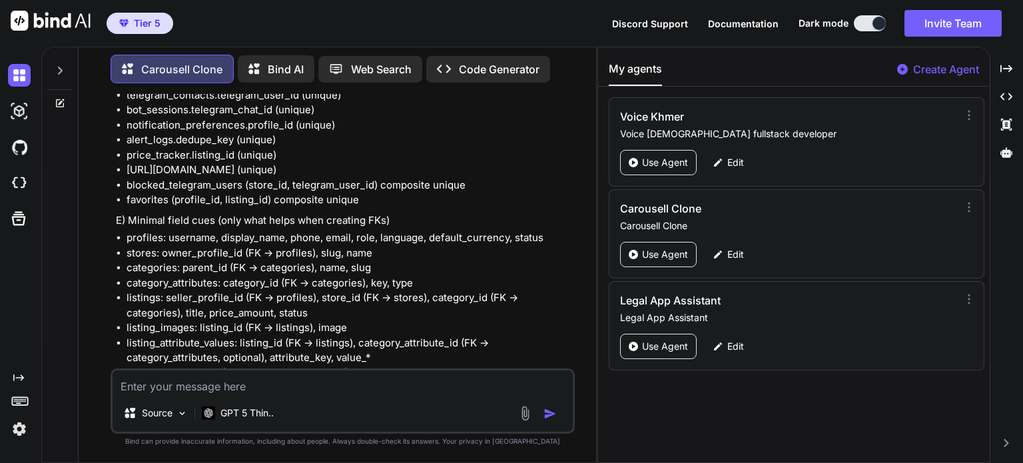
scroll to position [39212, 0]
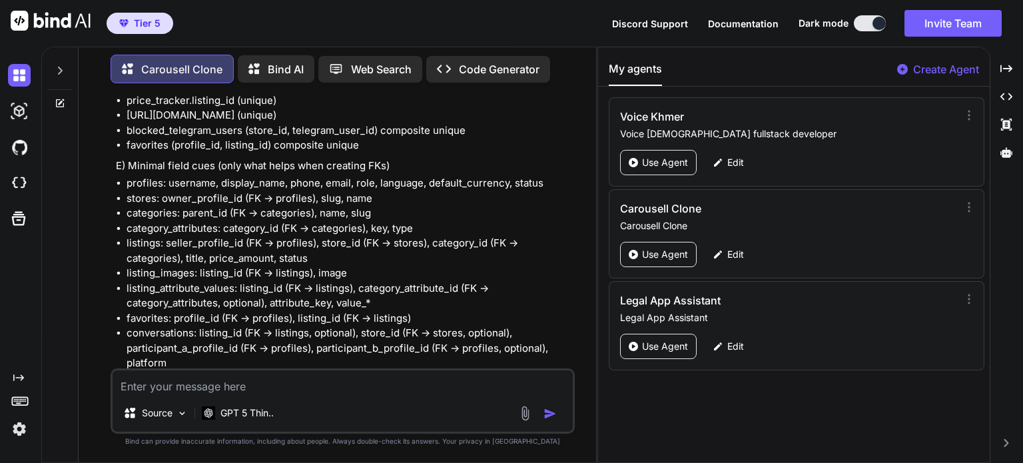
click at [412, 380] on textarea at bounding box center [343, 382] width 460 height 24
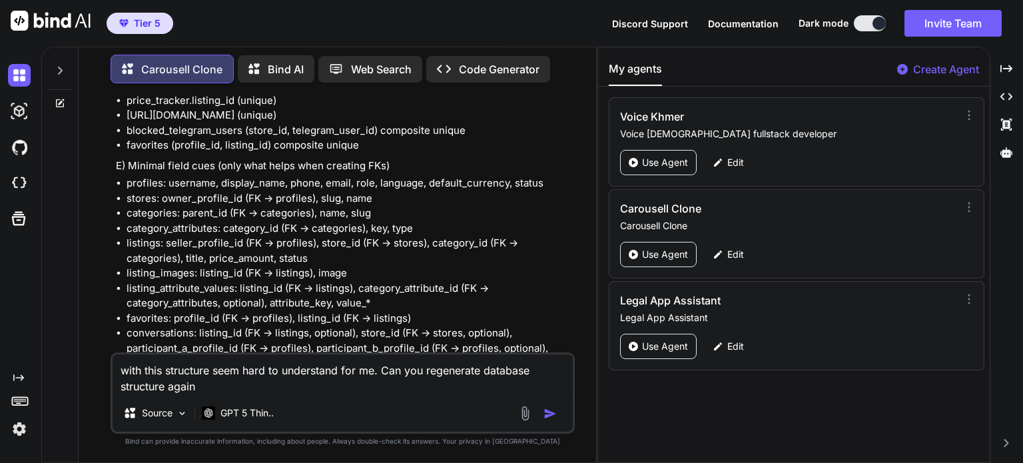
click at [254, 390] on textarea "with this structure seem hard to understand for me. Can you regenerate database…" at bounding box center [343, 374] width 460 height 40
click at [412, 394] on textarea "with this structure seem hard to understand for me. Can you regenerate database…" at bounding box center [343, 374] width 460 height 40
paste textarea "the building blocks of a database"
click at [522, 389] on textarea "with this structure seem hard to understand for me. Can you regenerate database…" at bounding box center [343, 374] width 460 height 40
paste textarea "related data are grouped into tables, each of which consists of rows (also call…"
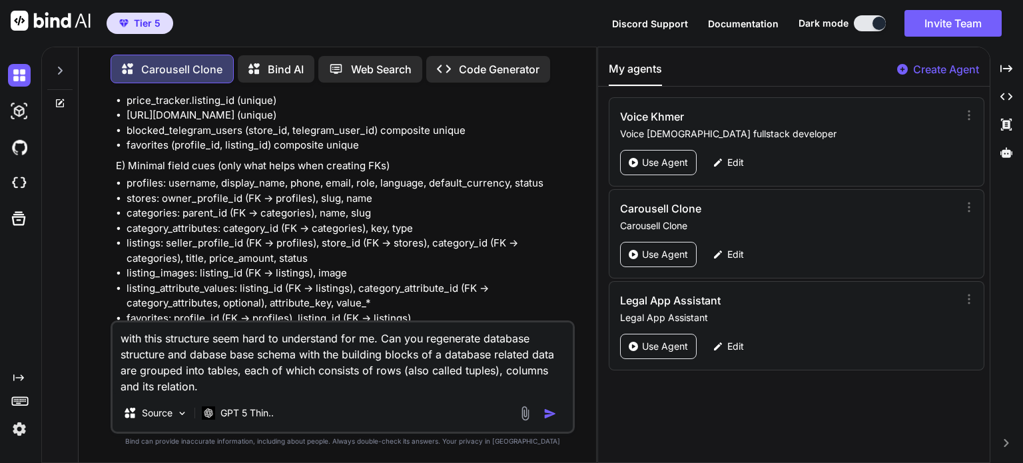
click at [322, 388] on textarea "with this structure seem hard to understand for me. Can you regenerate database…" at bounding box center [343, 358] width 460 height 72
paste textarea "o keep the data consistent from one record to the next, assign the appropriate …"
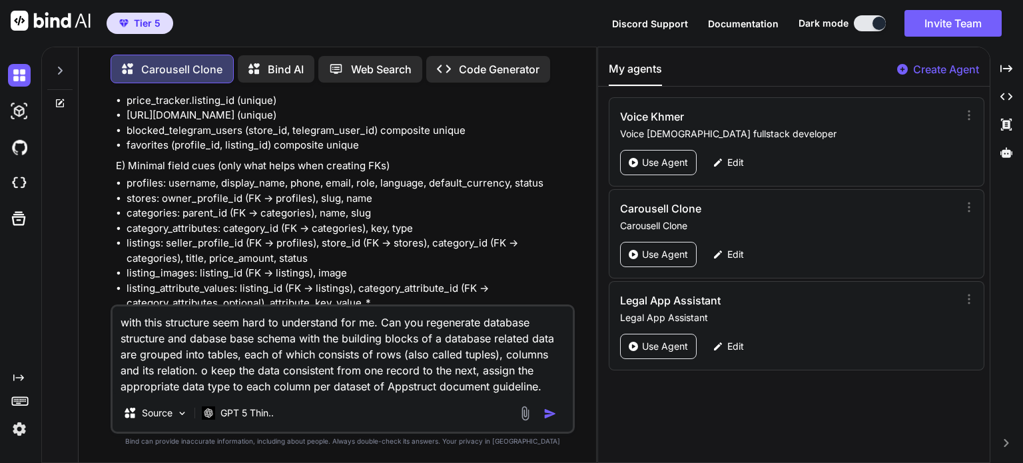
drag, startPoint x: 537, startPoint y: 390, endPoint x: 99, endPoint y: 248, distance: 460.7
click at [99, 248] on div "You let add additional feature by allow user to enable notification by telegram…" at bounding box center [342, 278] width 507 height 368
click at [176, 344] on textarea "with this structure seem hard to understand for me. Can you regenerate database…" at bounding box center [343, 350] width 460 height 88
drag, startPoint x: 141, startPoint y: 328, endPoint x: 549, endPoint y: 391, distance: 412.5
click at [549, 391] on textarea "with this structure seem hard to understand for me. Can you regenerate database…" at bounding box center [343, 350] width 460 height 88
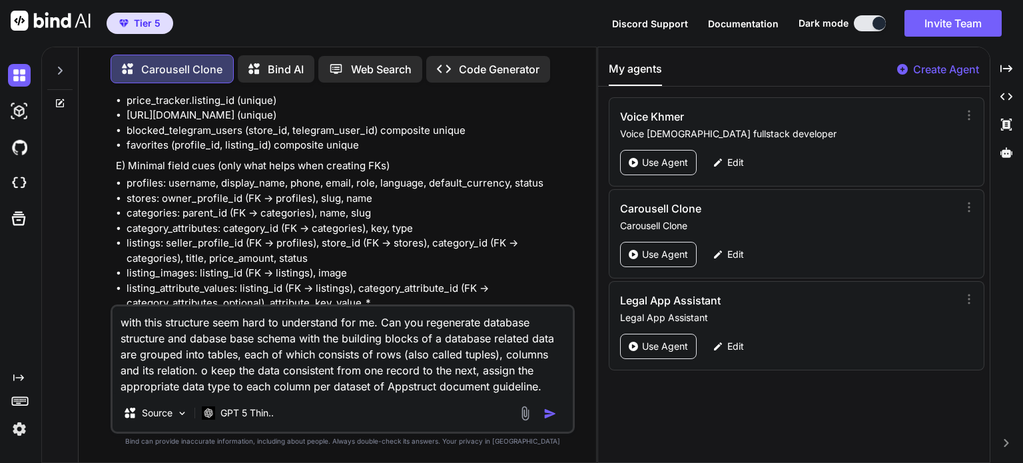
click at [554, 413] on img "button" at bounding box center [550, 413] width 13 height 13
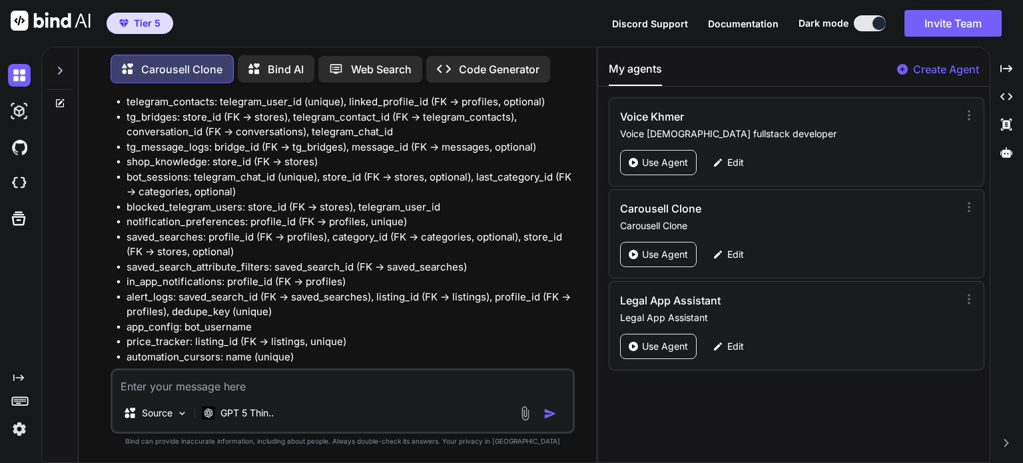
scroll to position [39599, 0]
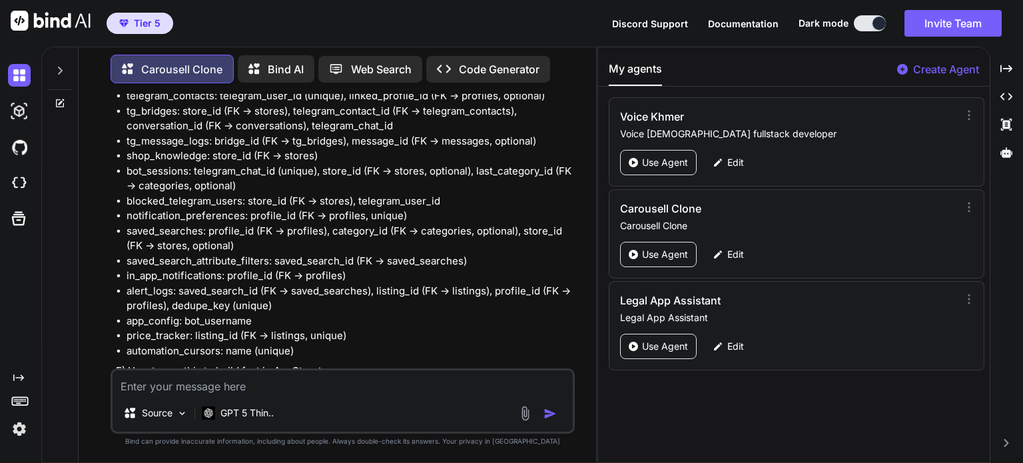
drag, startPoint x: 282, startPoint y: 157, endPoint x: 560, endPoint y: 163, distance: 277.9
drag, startPoint x: 175, startPoint y: 198, endPoint x: 254, endPoint y: 196, distance: 79.3
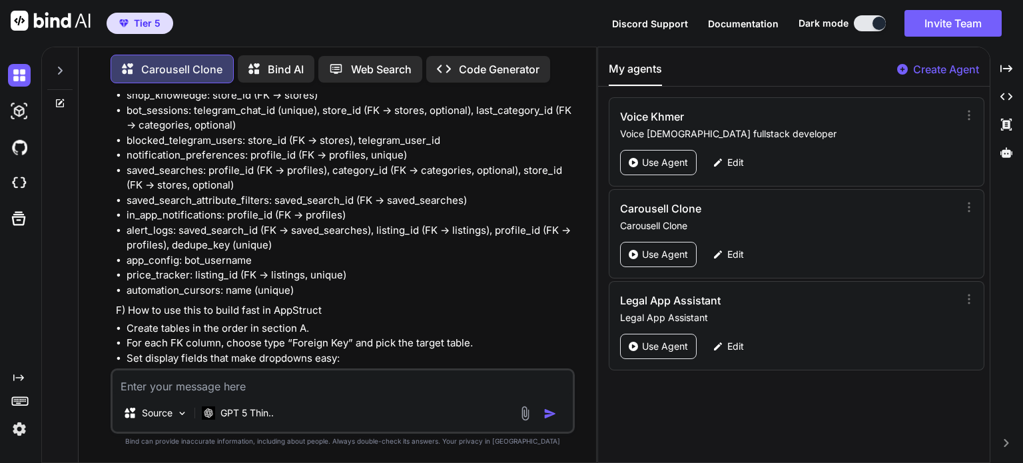
scroll to position [39666, 0]
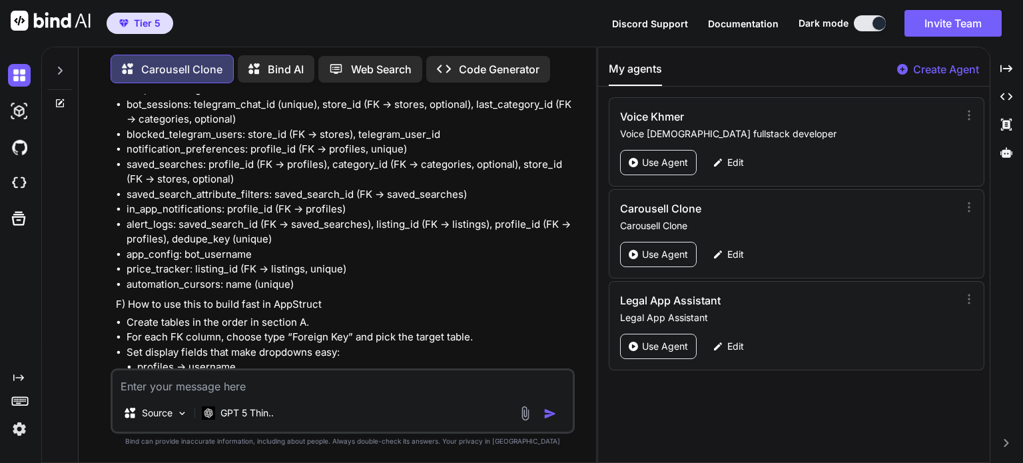
drag, startPoint x: 333, startPoint y: 145, endPoint x: 472, endPoint y: 143, distance: 138.6
drag, startPoint x: 262, startPoint y: 164, endPoint x: 517, endPoint y: 161, distance: 254.5
drag, startPoint x: 272, startPoint y: 192, endPoint x: 444, endPoint y: 189, distance: 171.9
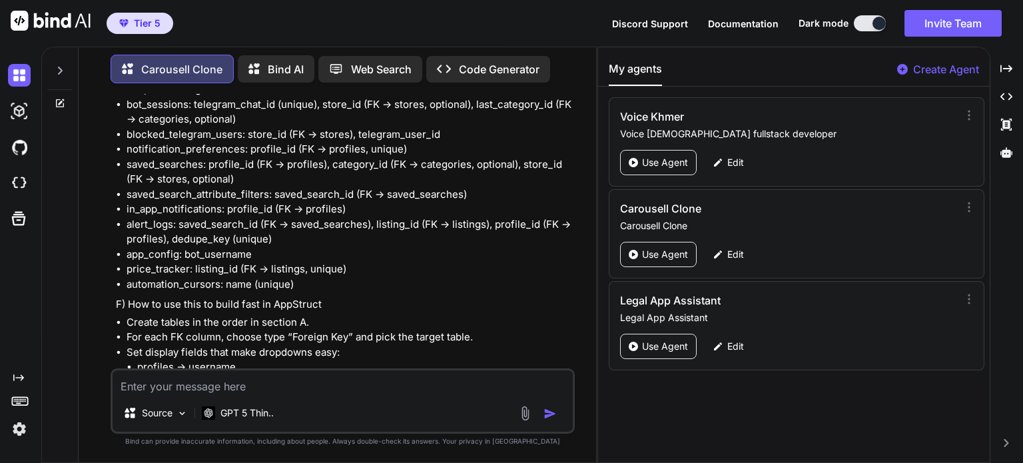
drag, startPoint x: 175, startPoint y: 205, endPoint x: 381, endPoint y: 204, distance: 205.9
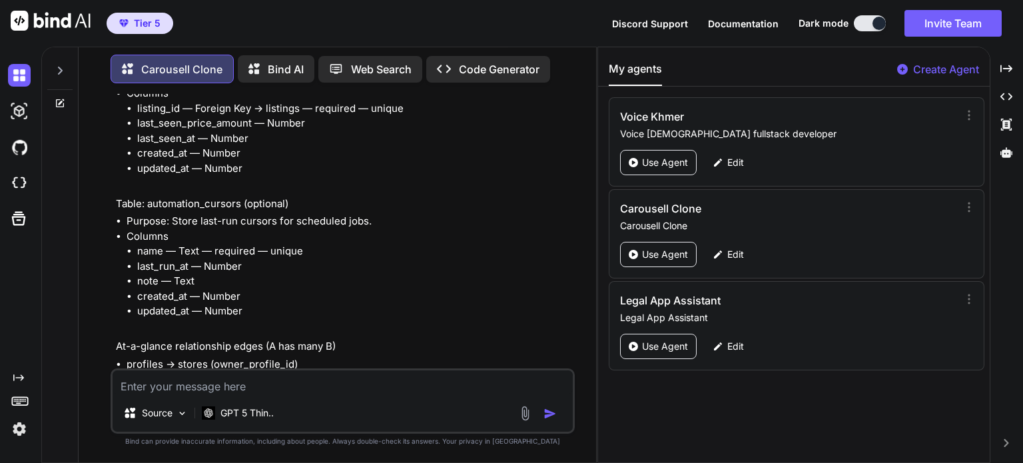
scroll to position [47593, 0]
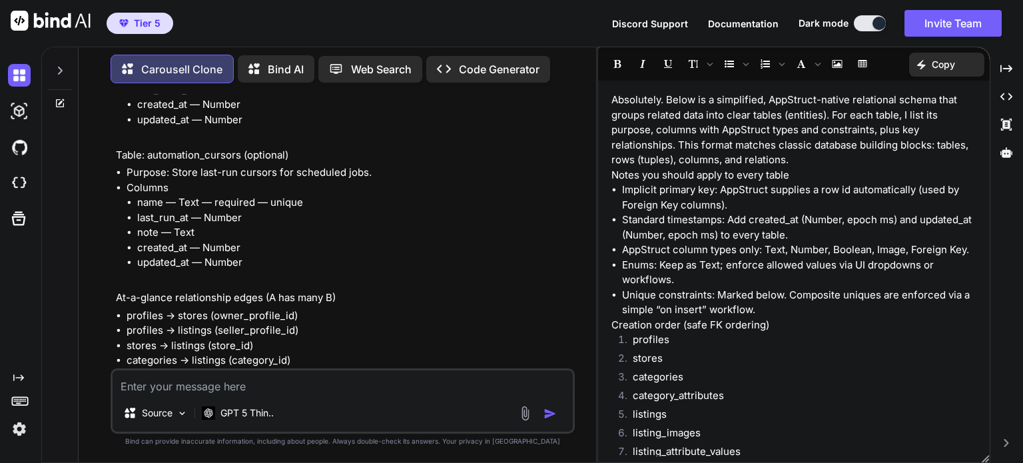
click at [950, 67] on p "Copy" at bounding box center [943, 64] width 23 height 13
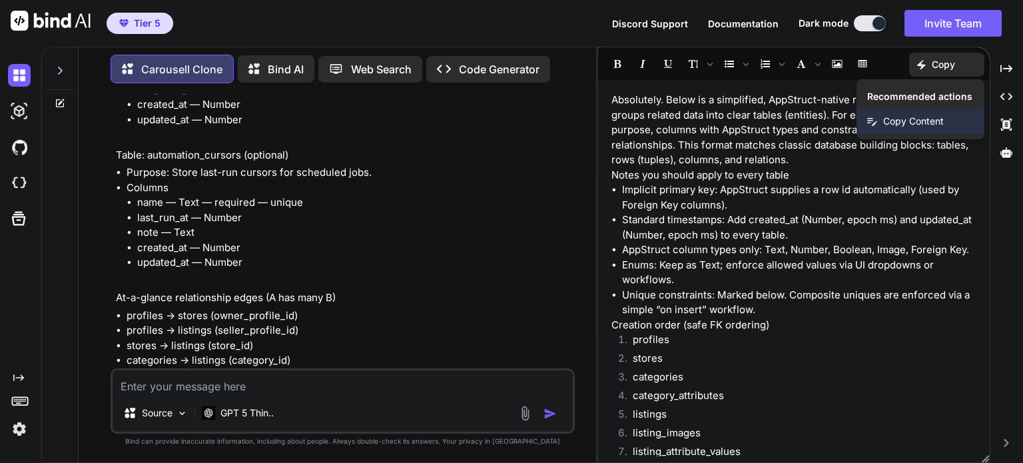
click at [923, 120] on span "Copy Content" at bounding box center [913, 121] width 61 height 13
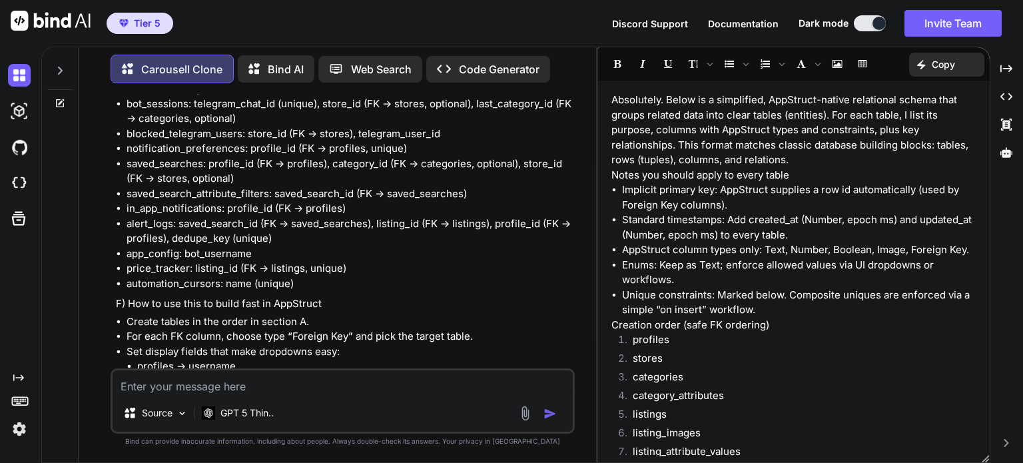
scroll to position [39666, 0]
drag, startPoint x: 205, startPoint y: 258, endPoint x: 219, endPoint y: 259, distance: 13.3
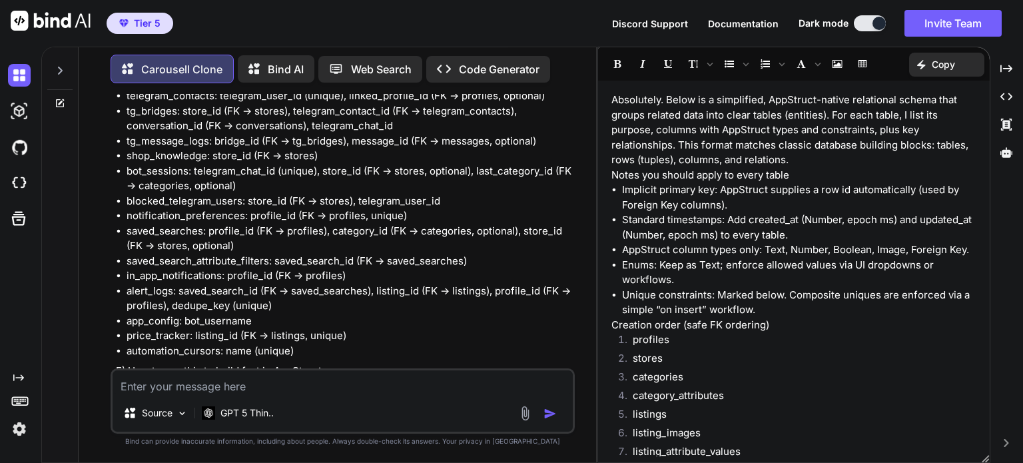
drag, startPoint x: 151, startPoint y: 146, endPoint x: 191, endPoint y: 145, distance: 40.0
drag, startPoint x: 247, startPoint y: 145, endPoint x: 300, endPoint y: 145, distance: 52.6
drag, startPoint x: 312, startPoint y: 145, endPoint x: 330, endPoint y: 145, distance: 18.7
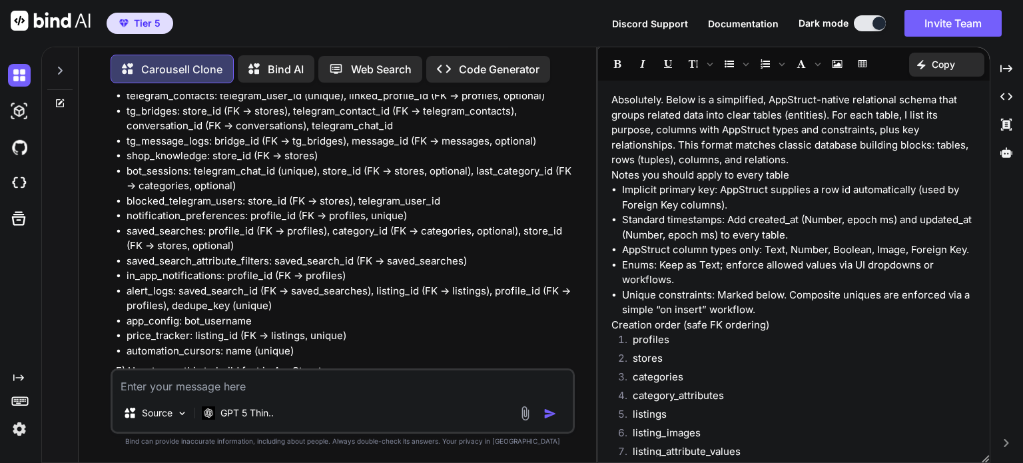
drag, startPoint x: 344, startPoint y: 145, endPoint x: 405, endPoint y: 145, distance: 61.3
drag, startPoint x: 545, startPoint y: 146, endPoint x: 556, endPoint y: 146, distance: 10.7
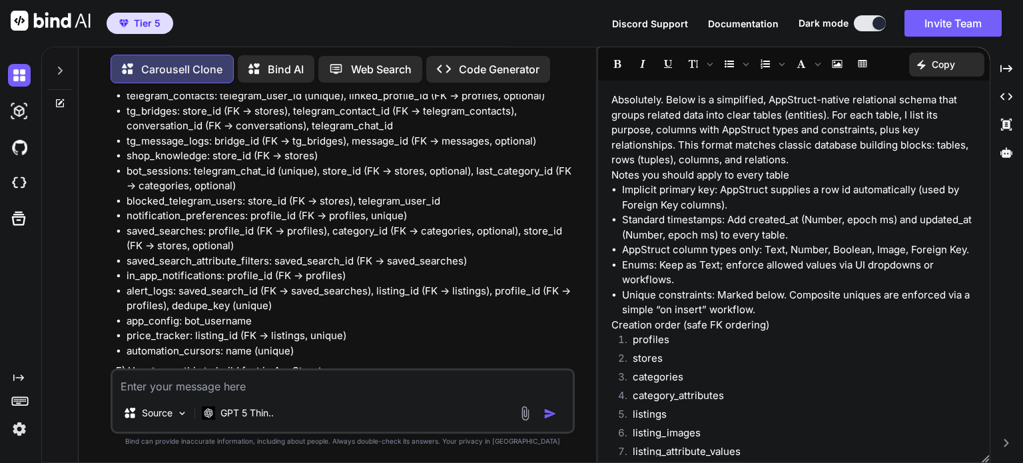
drag, startPoint x: 163, startPoint y: 159, endPoint x: 211, endPoint y: 162, distance: 48.0
drag, startPoint x: 330, startPoint y: 161, endPoint x: 512, endPoint y: 161, distance: 181.2
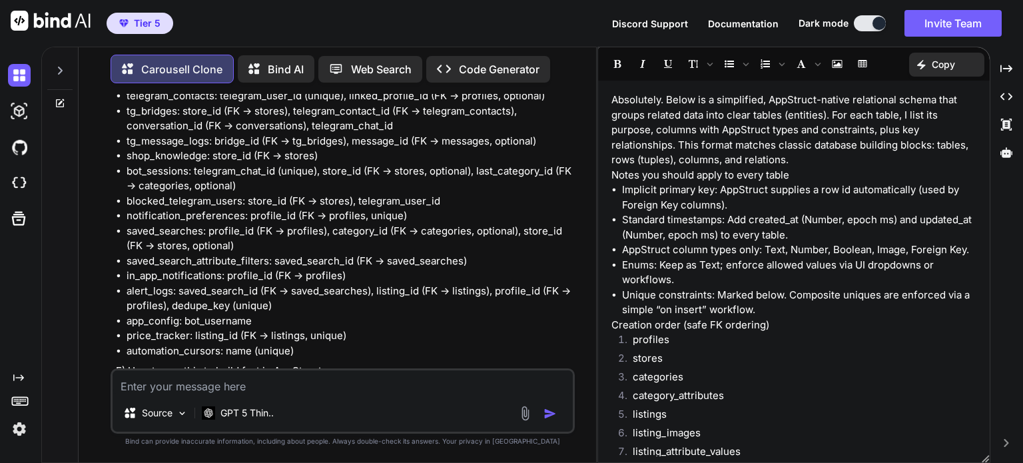
drag, startPoint x: 169, startPoint y: 175, endPoint x: 192, endPoint y: 175, distance: 23.3
drag, startPoint x: 128, startPoint y: 195, endPoint x: 221, endPoint y: 191, distance: 92.7
drag, startPoint x: 272, startPoint y: 194, endPoint x: 290, endPoint y: 193, distance: 18.7
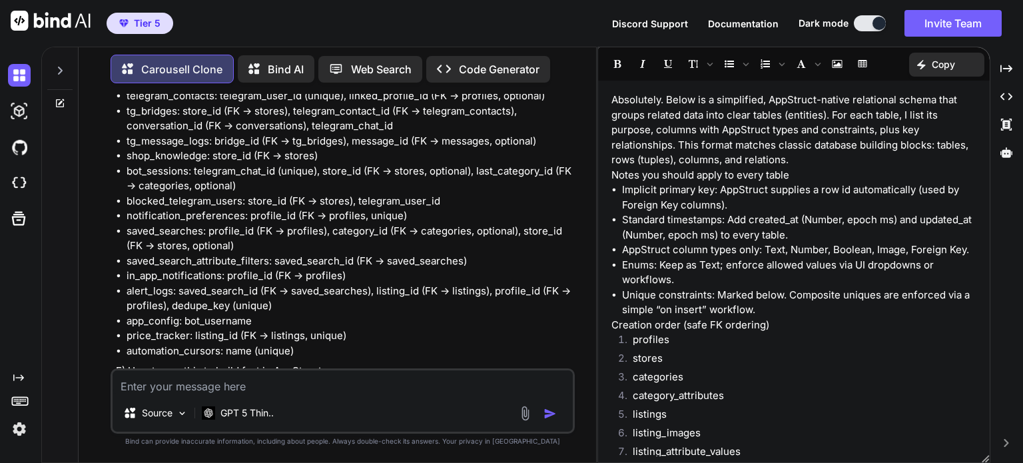
drag, startPoint x: 146, startPoint y: 213, endPoint x: 217, endPoint y: 211, distance: 70.6
drag, startPoint x: 250, startPoint y: 215, endPoint x: 404, endPoint y: 215, distance: 153.9
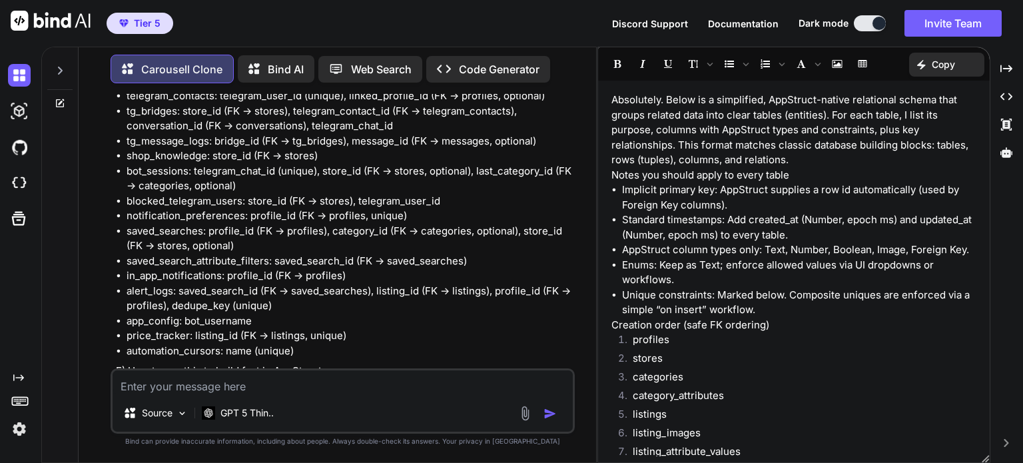
drag, startPoint x: 137, startPoint y: 229, endPoint x: 320, endPoint y: 228, distance: 183.9
drag, startPoint x: 163, startPoint y: 258, endPoint x: 232, endPoint y: 255, distance: 69.4
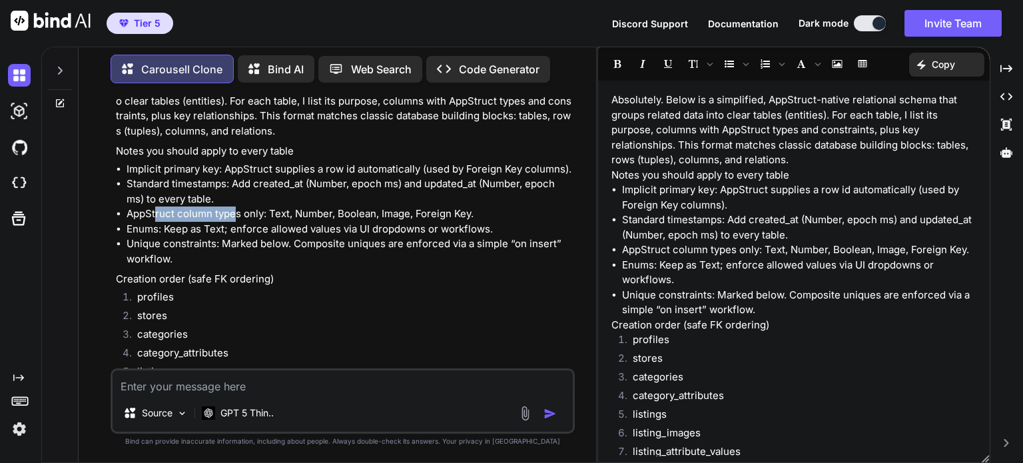
scroll to position [40265, 0]
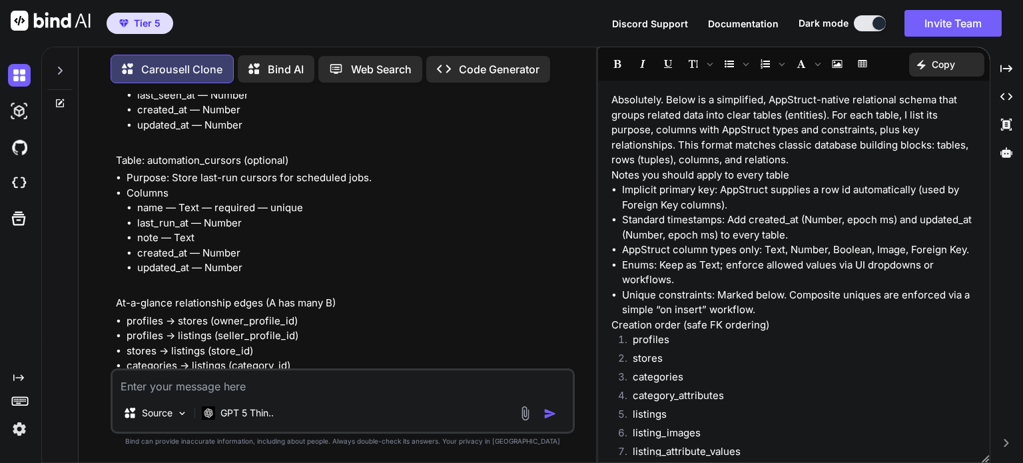
scroll to position [47593, 0]
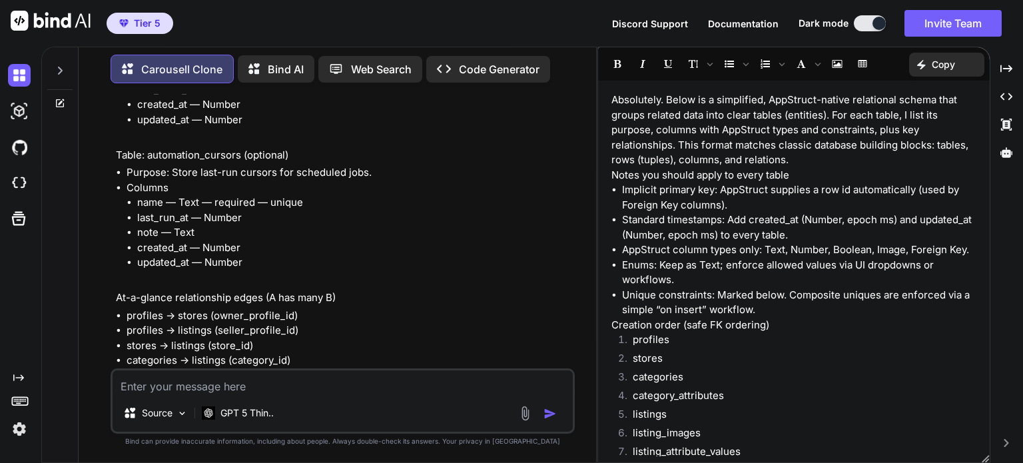
drag, startPoint x: 177, startPoint y: 304, endPoint x: 264, endPoint y: 303, distance: 86.6
drag, startPoint x: 158, startPoint y: 322, endPoint x: 248, endPoint y: 322, distance: 89.9
drag, startPoint x: 280, startPoint y: 322, endPoint x: 469, endPoint y: 322, distance: 188.5
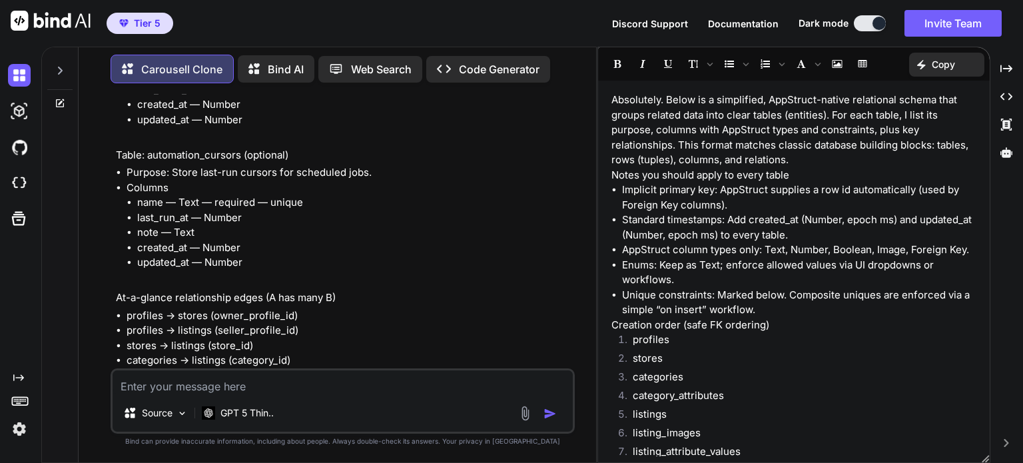
drag, startPoint x: 144, startPoint y: 338, endPoint x: 217, endPoint y: 336, distance: 73.3
drag, startPoint x: 199, startPoint y: 395, endPoint x: 206, endPoint y: 394, distance: 7.4
click at [199, 394] on div "Source GPT 5 Thin.." at bounding box center [343, 400] width 464 height 65
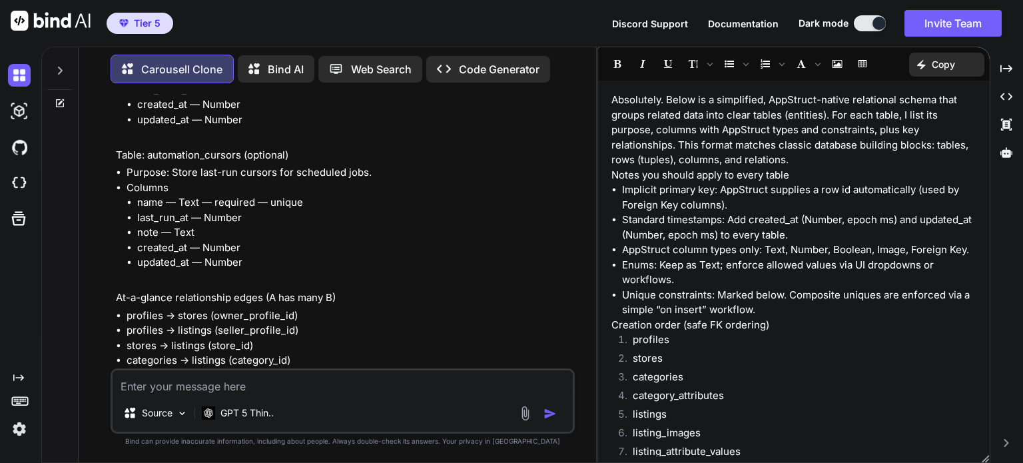
scroll to position [47734, 0]
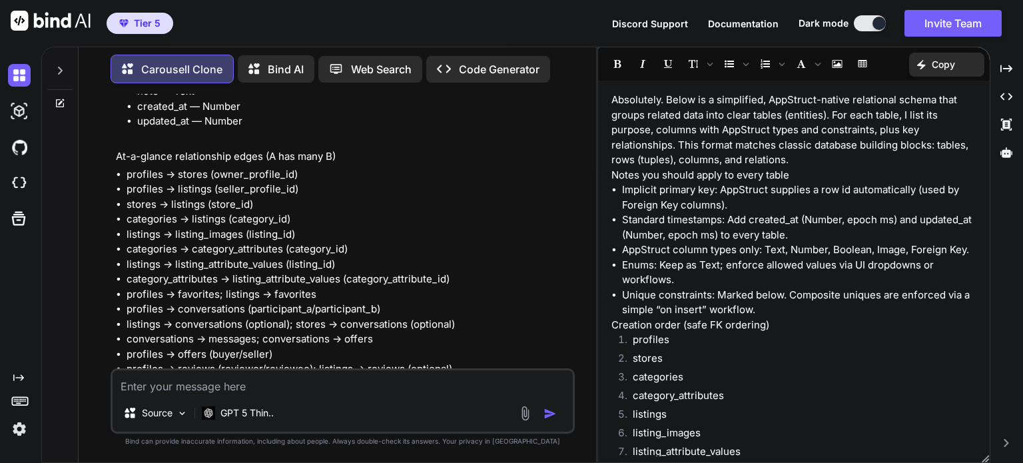
drag, startPoint x: 256, startPoint y: 163, endPoint x: 293, endPoint y: 163, distance: 36.6
copy p "schema"
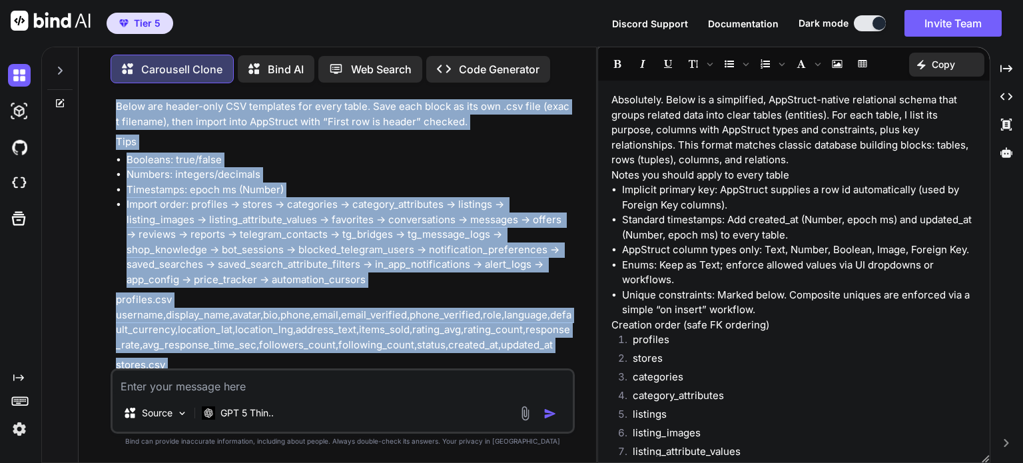
scroll to position [49205, 0]
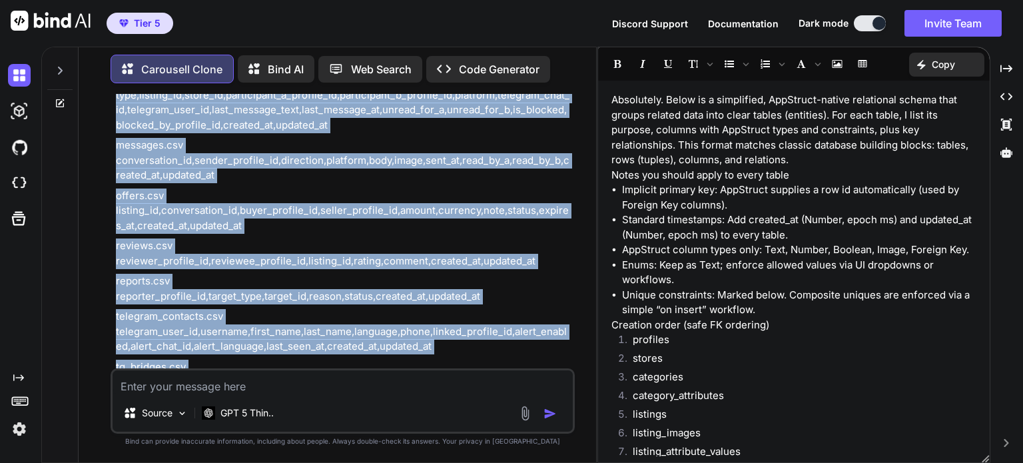
drag, startPoint x: 115, startPoint y: 179, endPoint x: 480, endPoint y: 339, distance: 398.2
click at [480, 339] on div "Below are header-only CSV templates for every table. Save each block as its own…" at bounding box center [344, 208] width 456 height 1522
copy div "Lorem ips dolors-amet CON adipiscin eli seddo eiusm. Temp inci utlab et dol mag…"
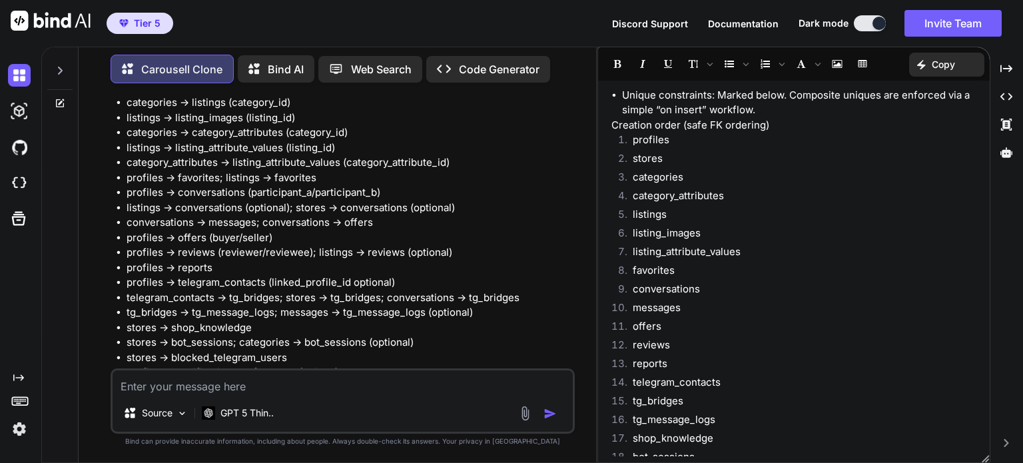
scroll to position [47939, 0]
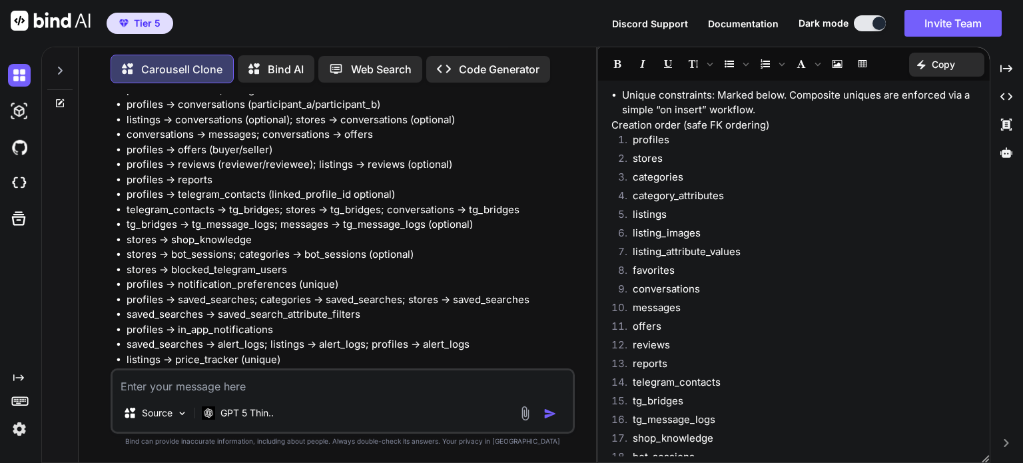
drag, startPoint x: 201, startPoint y: 210, endPoint x: 510, endPoint y: 213, distance: 309.1
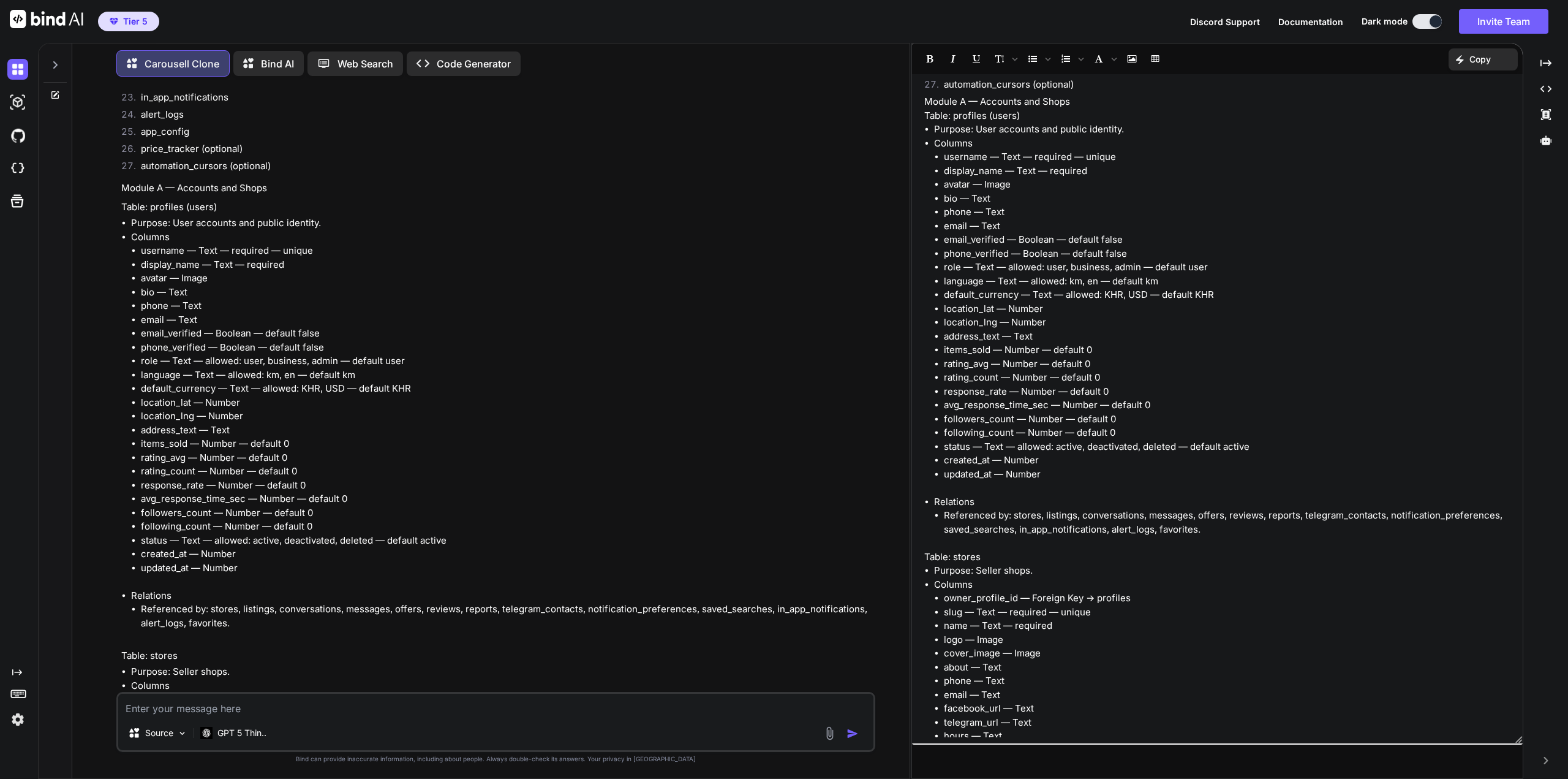
scroll to position [32067, 0]
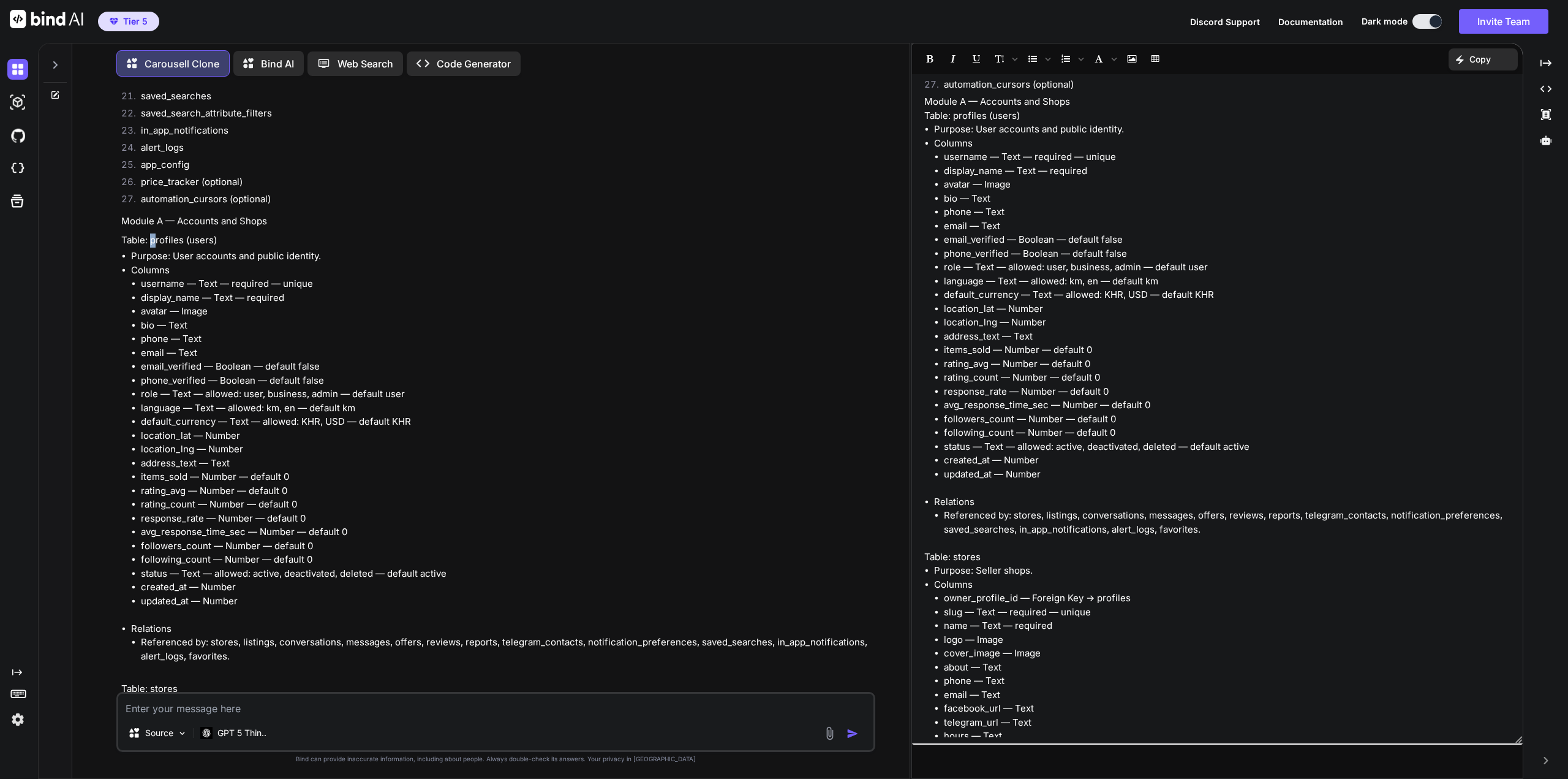
click at [154, 234] on p "Table: profiles (users)" at bounding box center [497, 240] width 751 height 14
drag, startPoint x: 151, startPoint y: 207, endPoint x: 183, endPoint y: 207, distance: 32.0
click at [183, 234] on p "Table: profiles (users)" at bounding box center [497, 240] width 751 height 14
copy p "profiles"
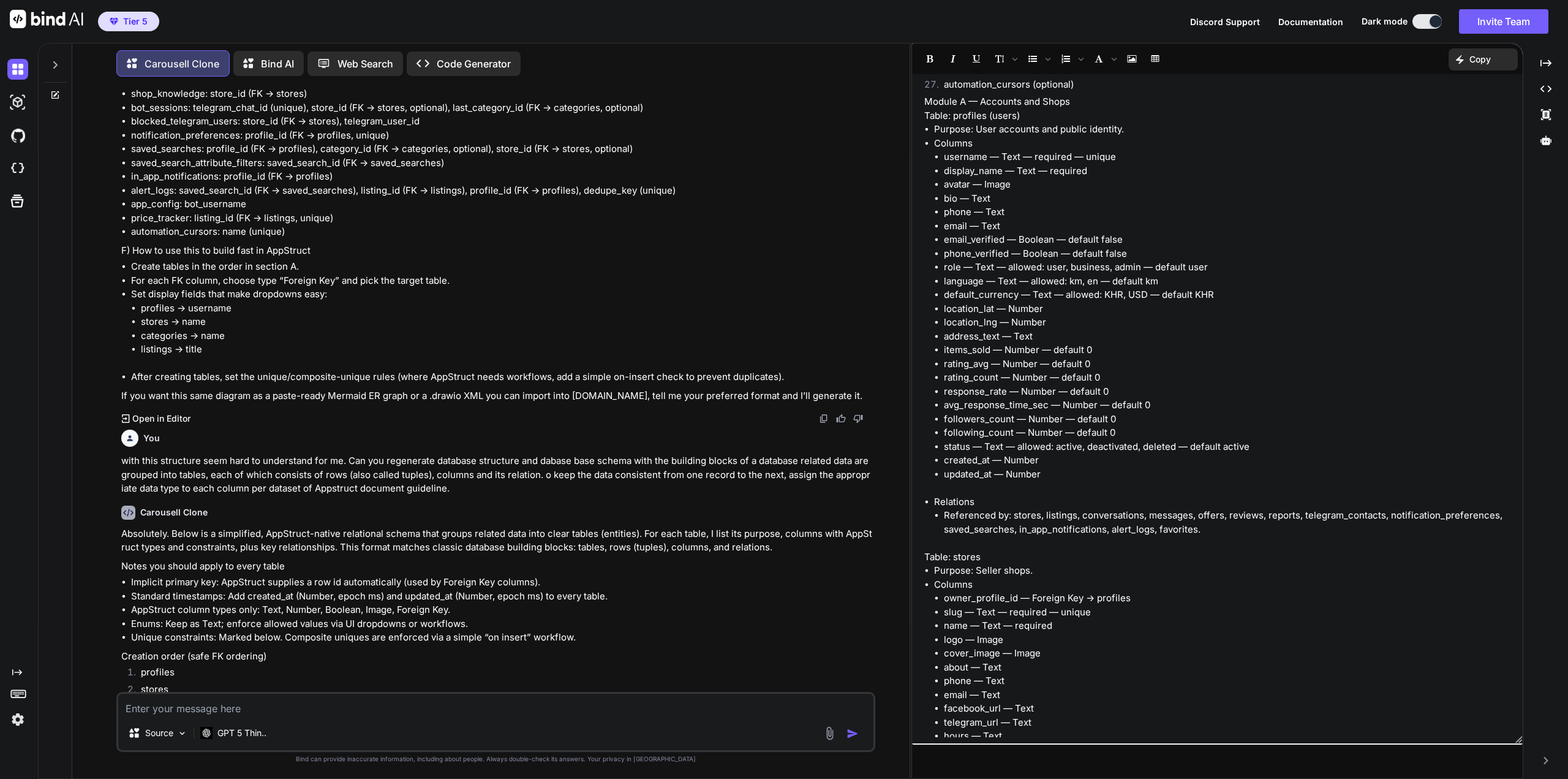
scroll to position [31516, 0]
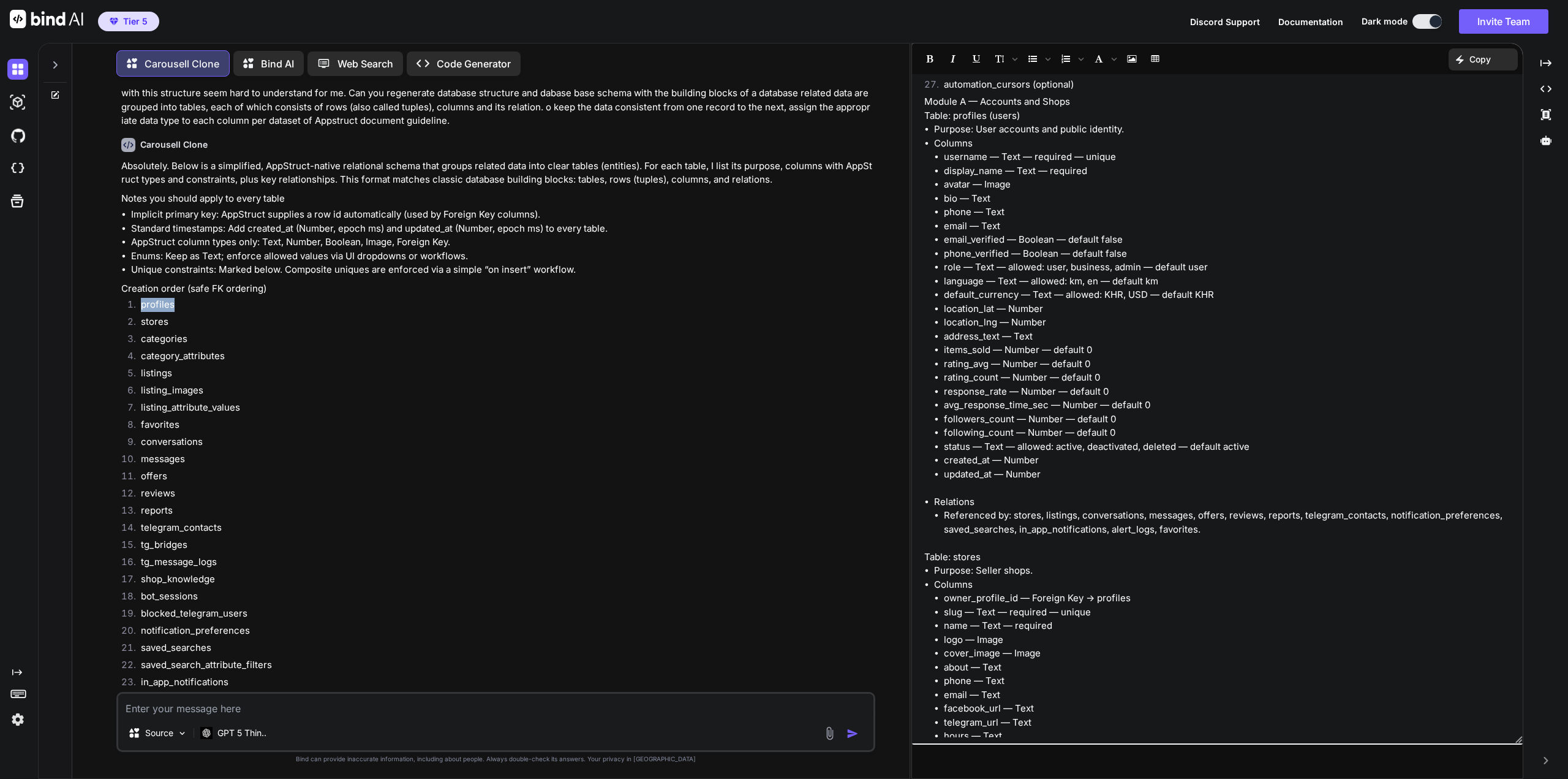
drag, startPoint x: 141, startPoint y: 269, endPoint x: 179, endPoint y: 271, distance: 38.1
click at [179, 298] on li "profiles" at bounding box center [502, 306] width 742 height 17
copy li "profiles"
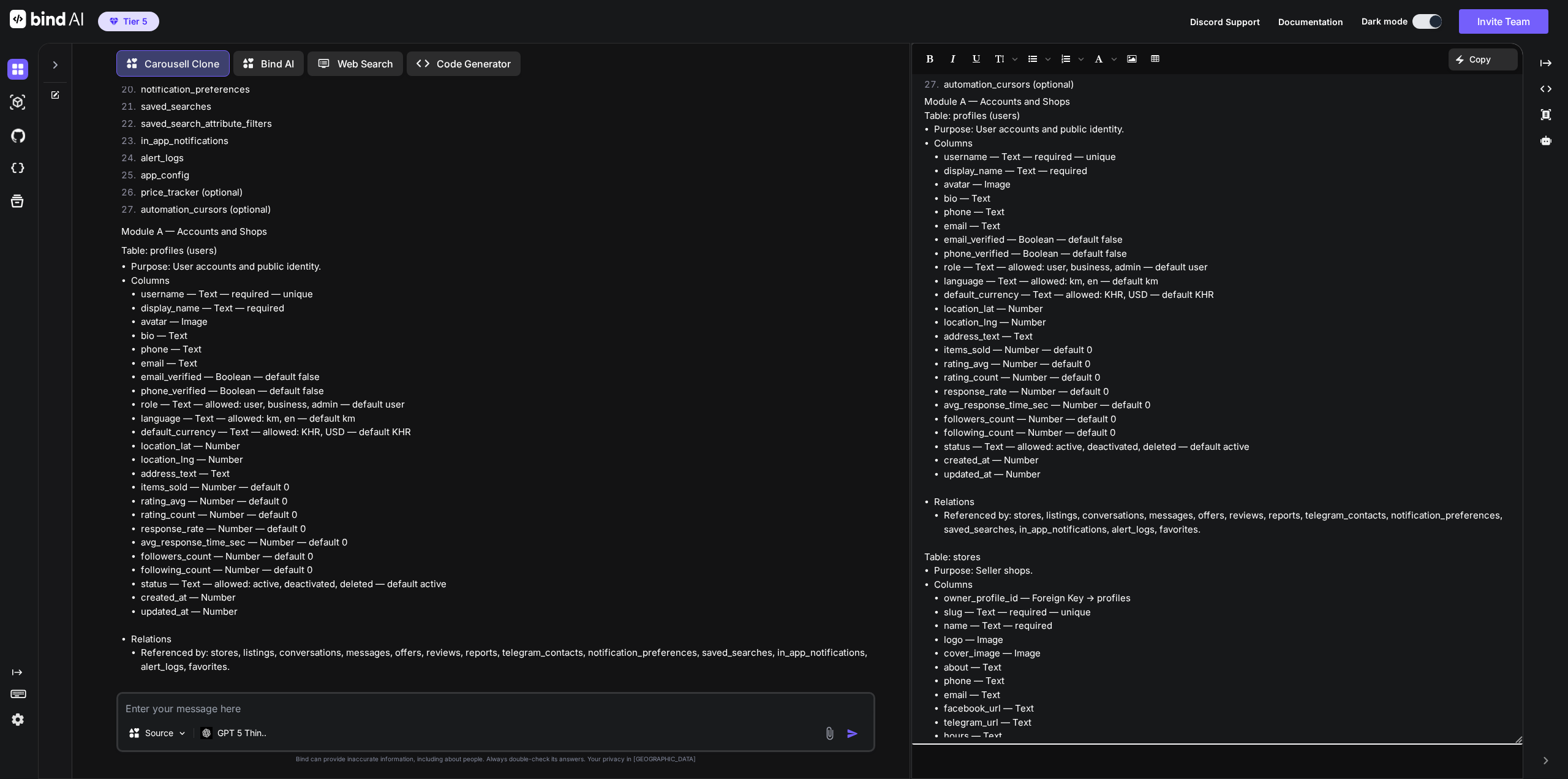
scroll to position [32067, 0]
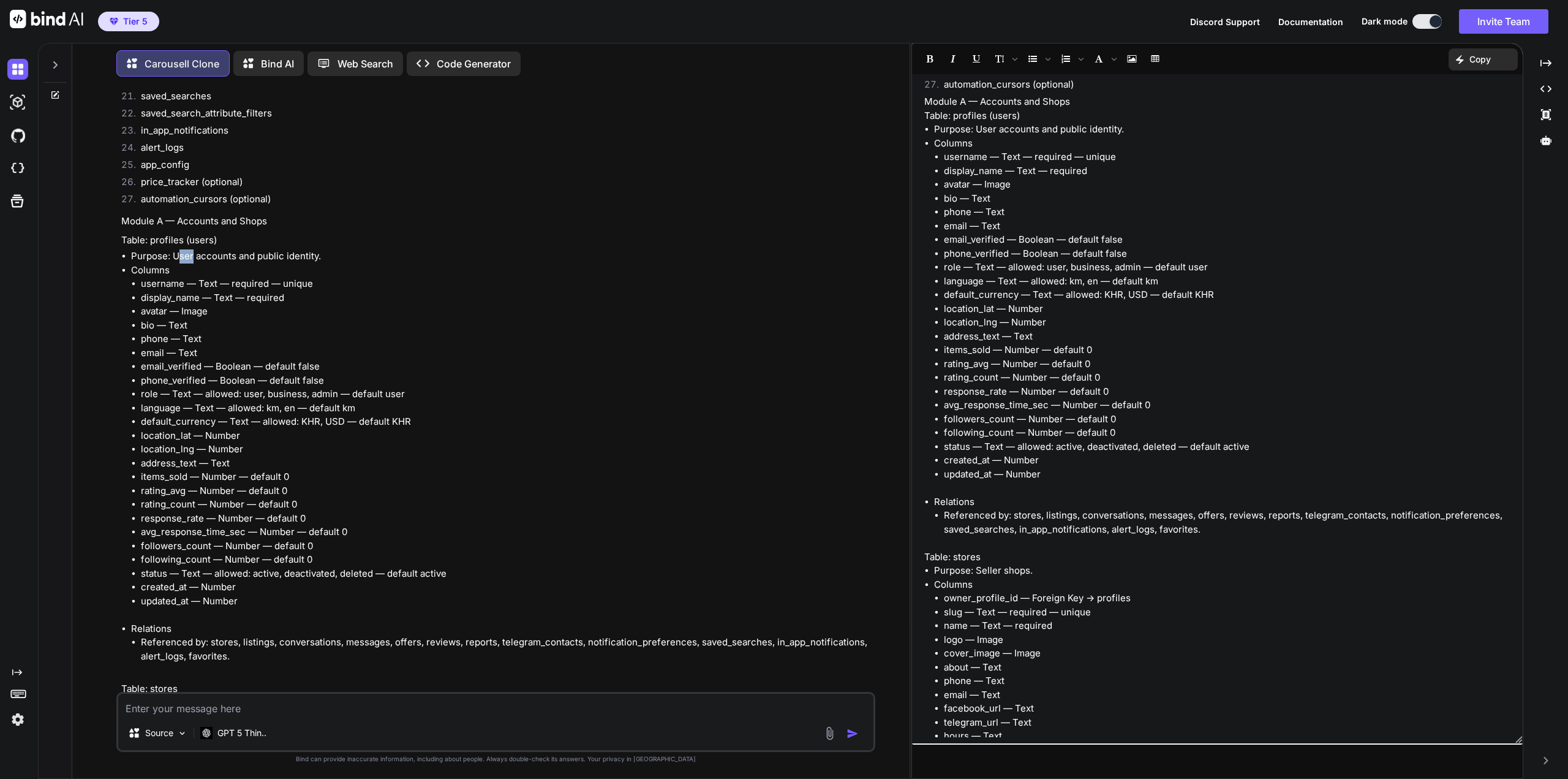
drag, startPoint x: 177, startPoint y: 219, endPoint x: 192, endPoint y: 219, distance: 15.0
click at [192, 249] on li "Purpose: User accounts and public identity." at bounding box center [502, 256] width 742 height 14
drag, startPoint x: 146, startPoint y: 249, endPoint x: 301, endPoint y: 252, distance: 155.0
click at [301, 277] on li "username — Text — required — unique" at bounding box center [507, 283] width 732 height 14
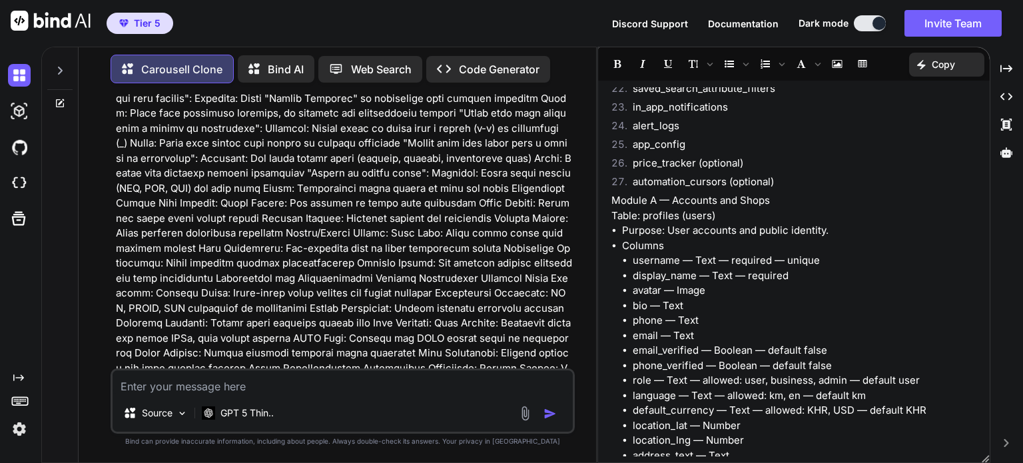
scroll to position [733, 0]
